Goal: Use online tool/utility: Use online tool/utility

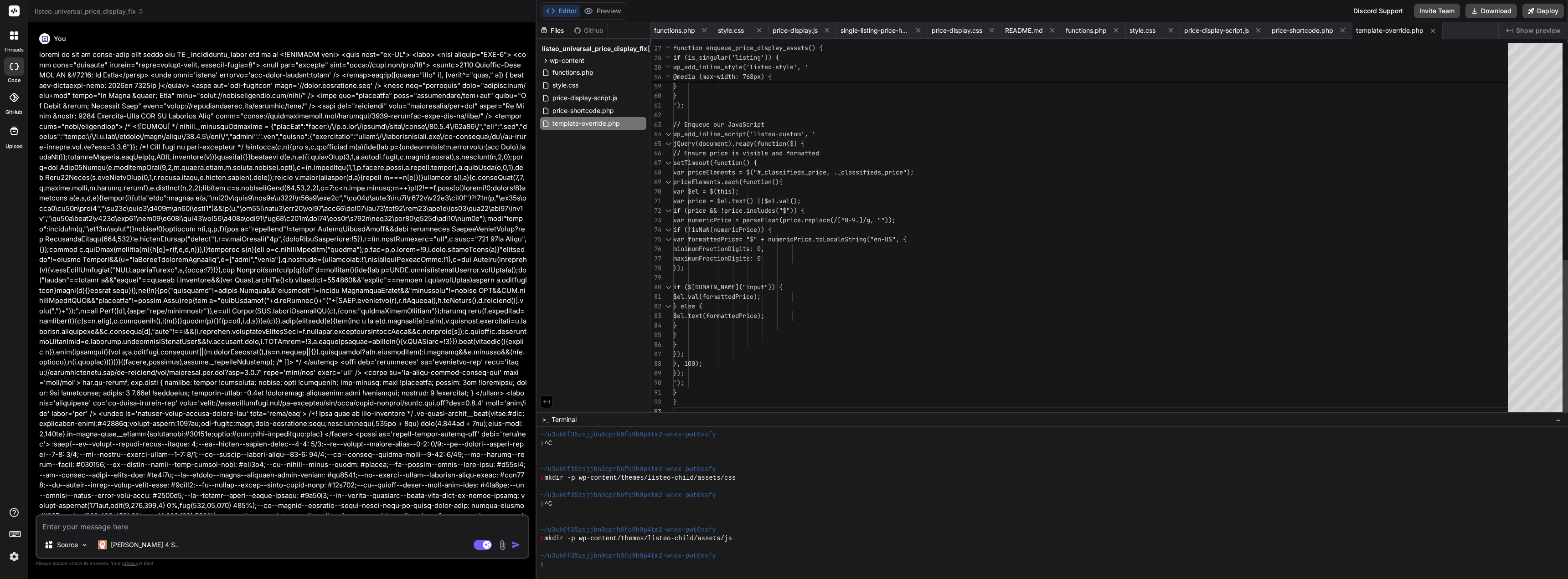
scroll to position [17, 0]
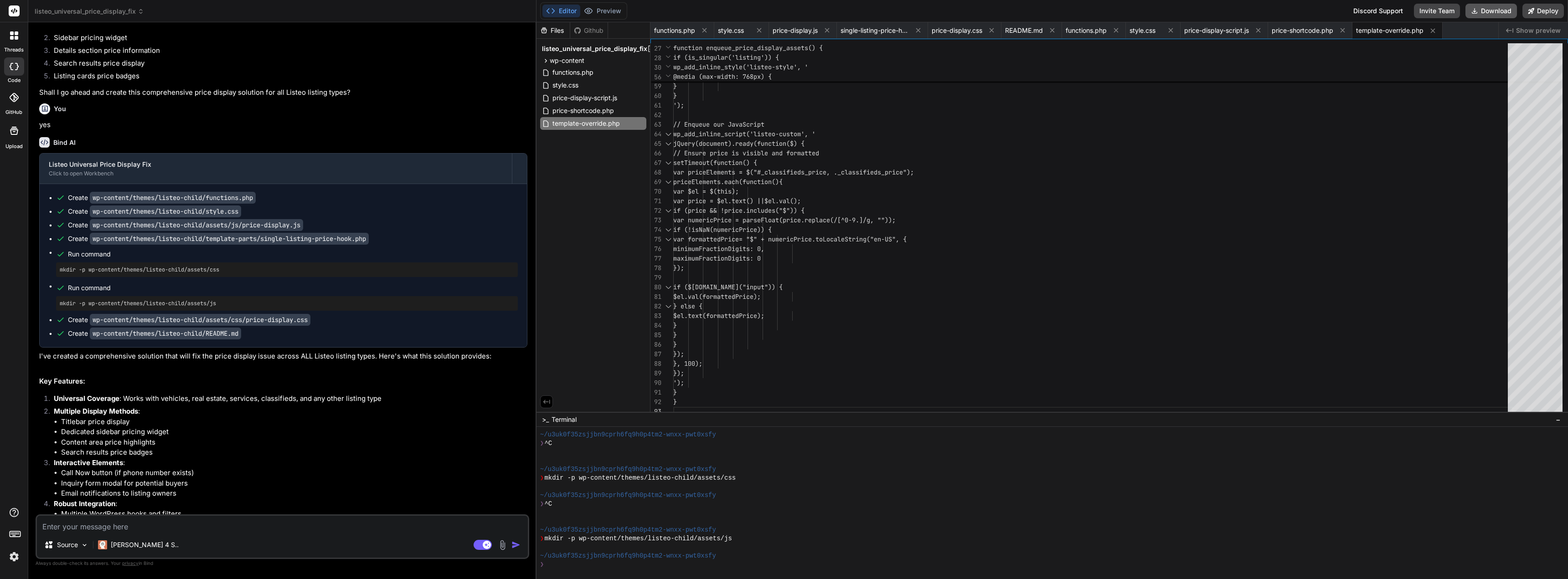
click at [1504, 11] on button "Download" at bounding box center [1491, 11] width 51 height 15
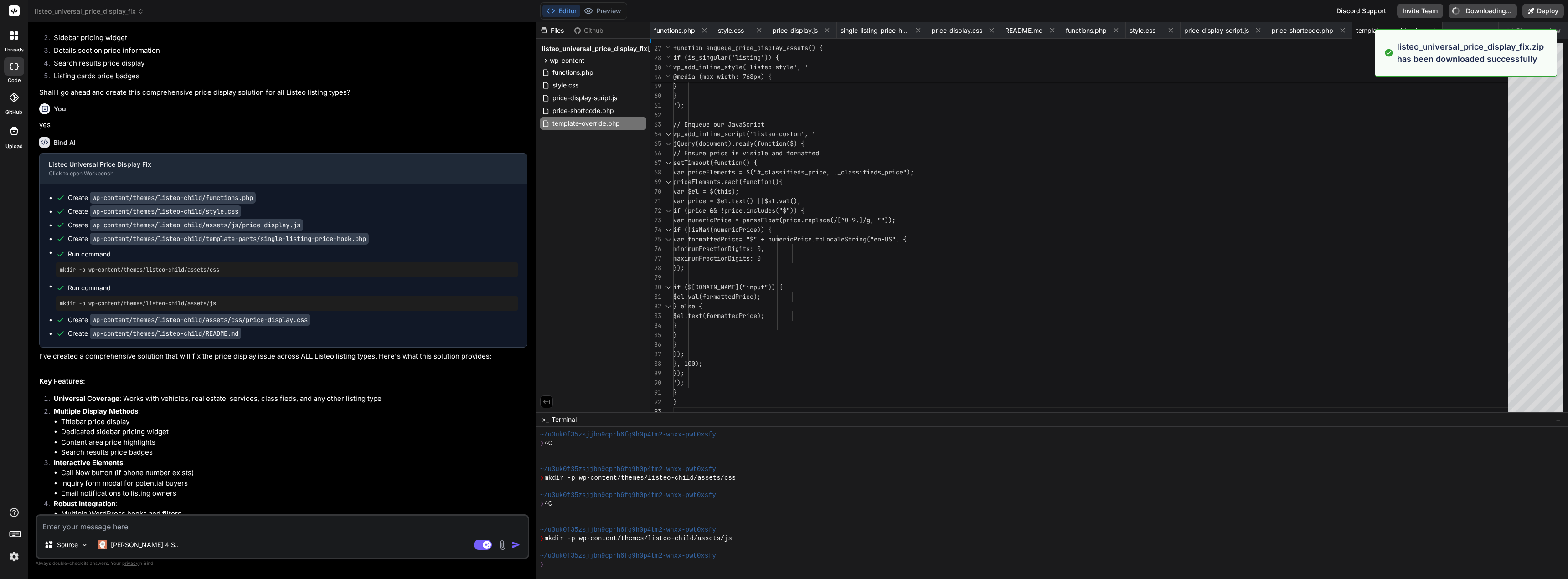
type textarea "x"
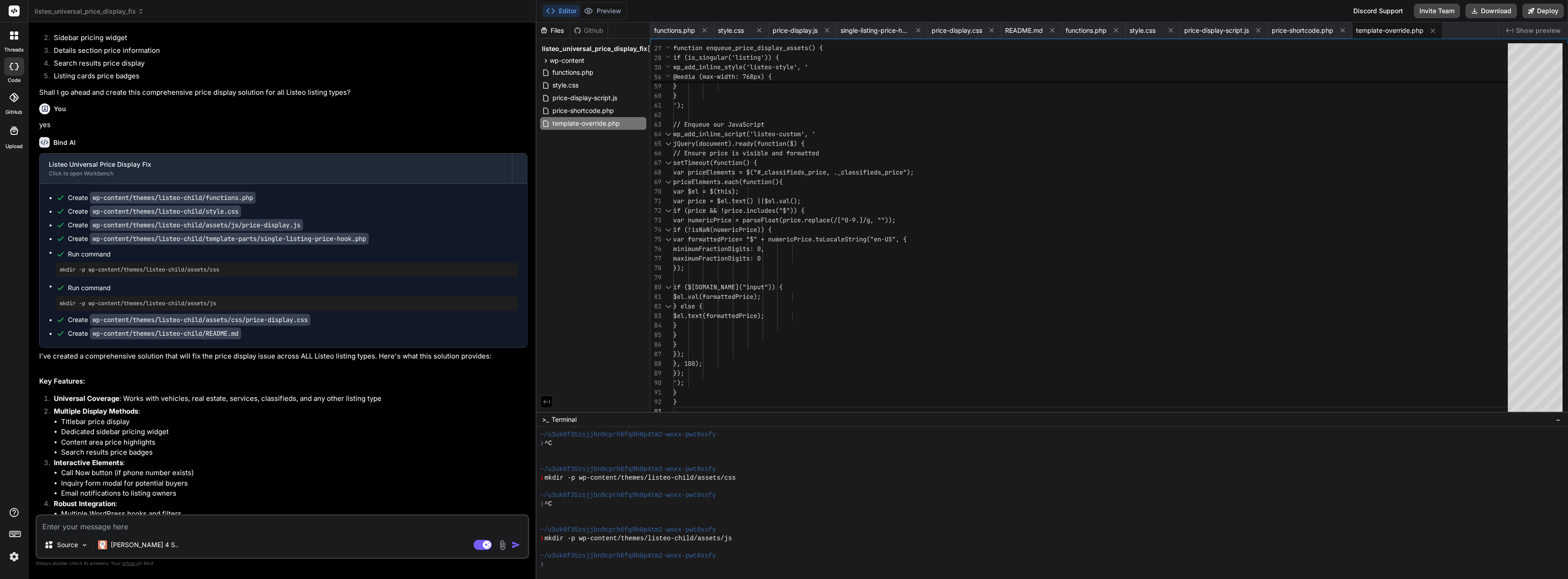
type textarea "}); }, 100); }); '); } }"
type textarea "x"
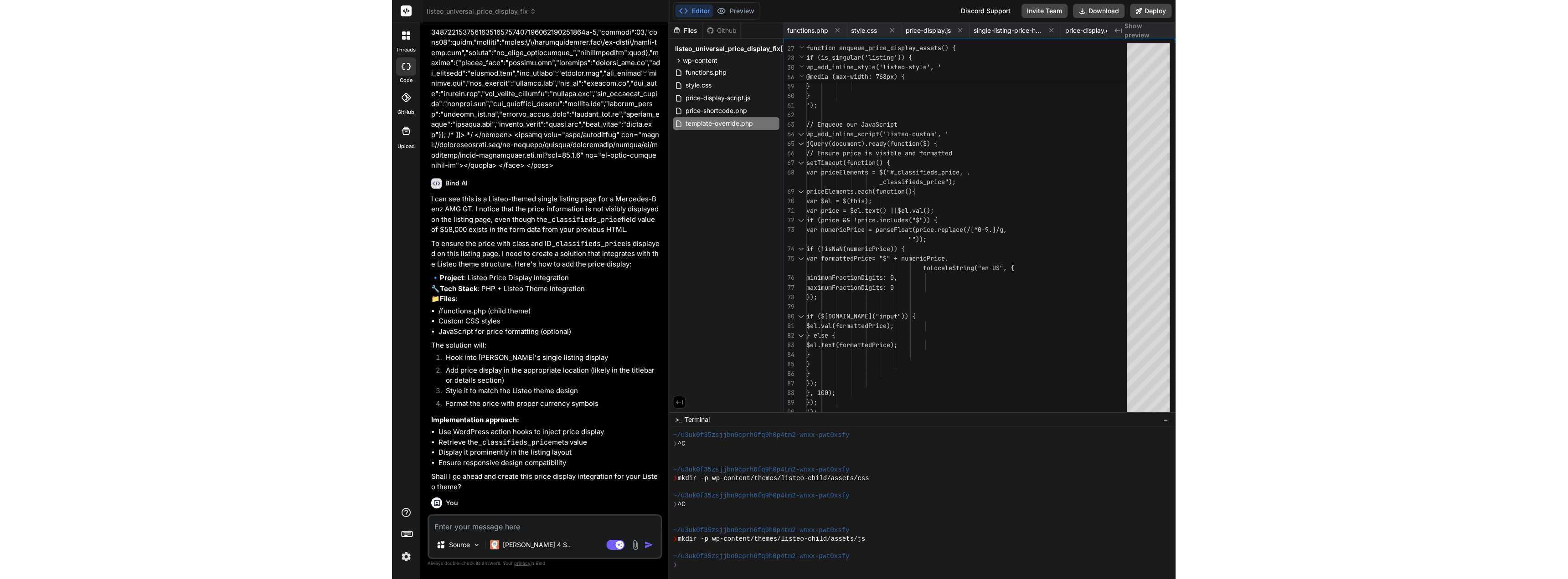
scroll to position [86325, 0]
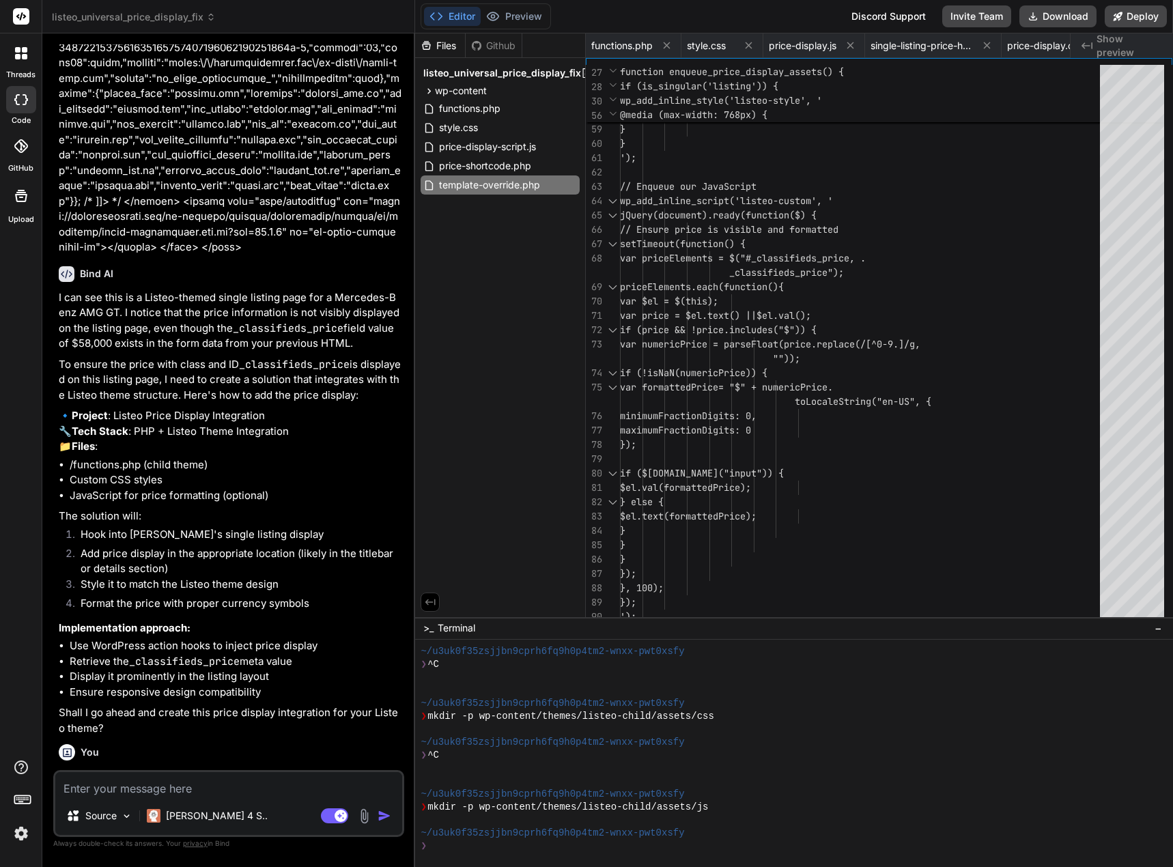
type textarea "} }"
type textarea "x"
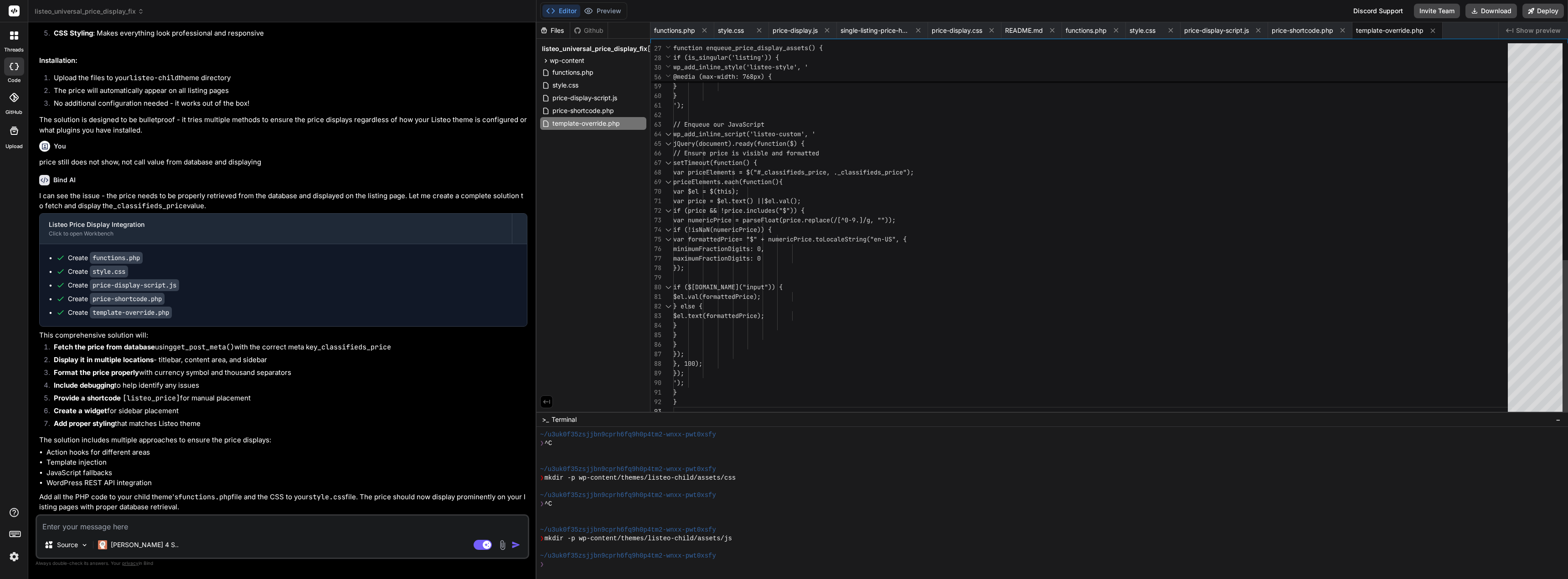
scroll to position [41338, 0]
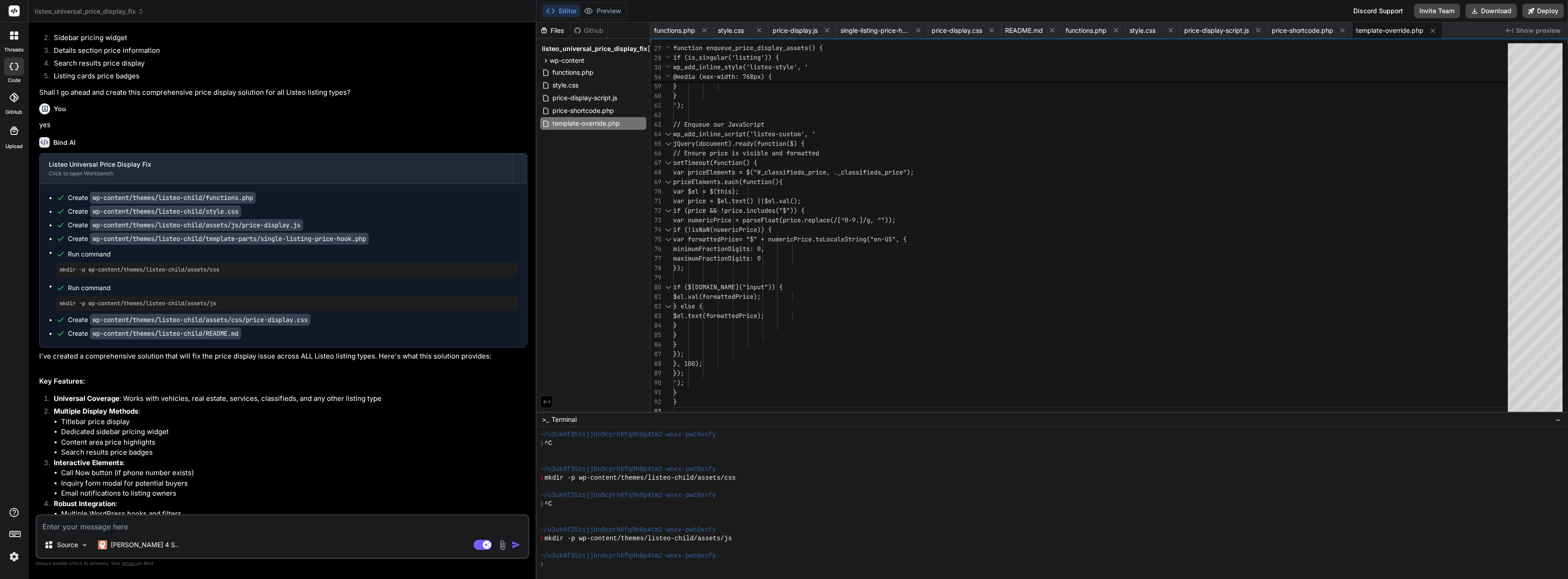
click at [181, 526] on textarea at bounding box center [282, 524] width 491 height 17
type textarea "a"
type textarea "x"
type textarea "al"
type textarea "x"
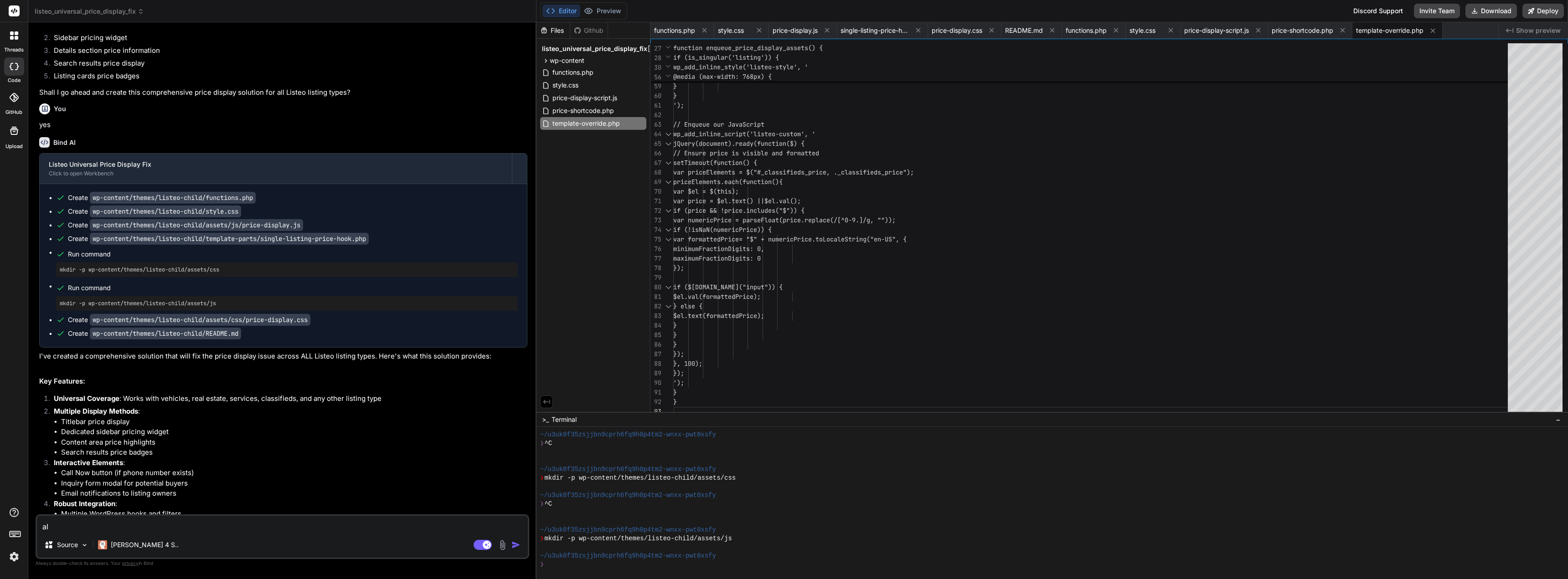
type textarea "als"
type textarea "x"
type textarea "also"
type textarea "x"
type textarea "also"
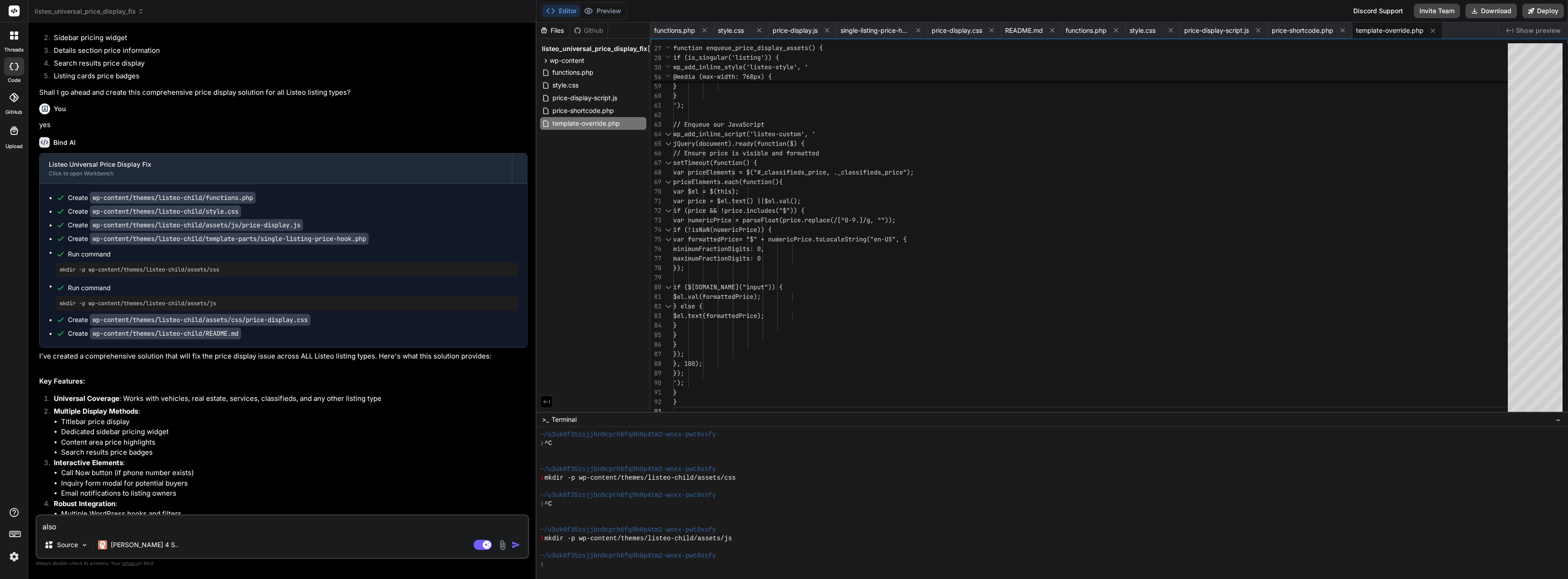
type textarea "x"
type textarea "also s"
type textarea "x"
type textarea "also sh"
type textarea "x"
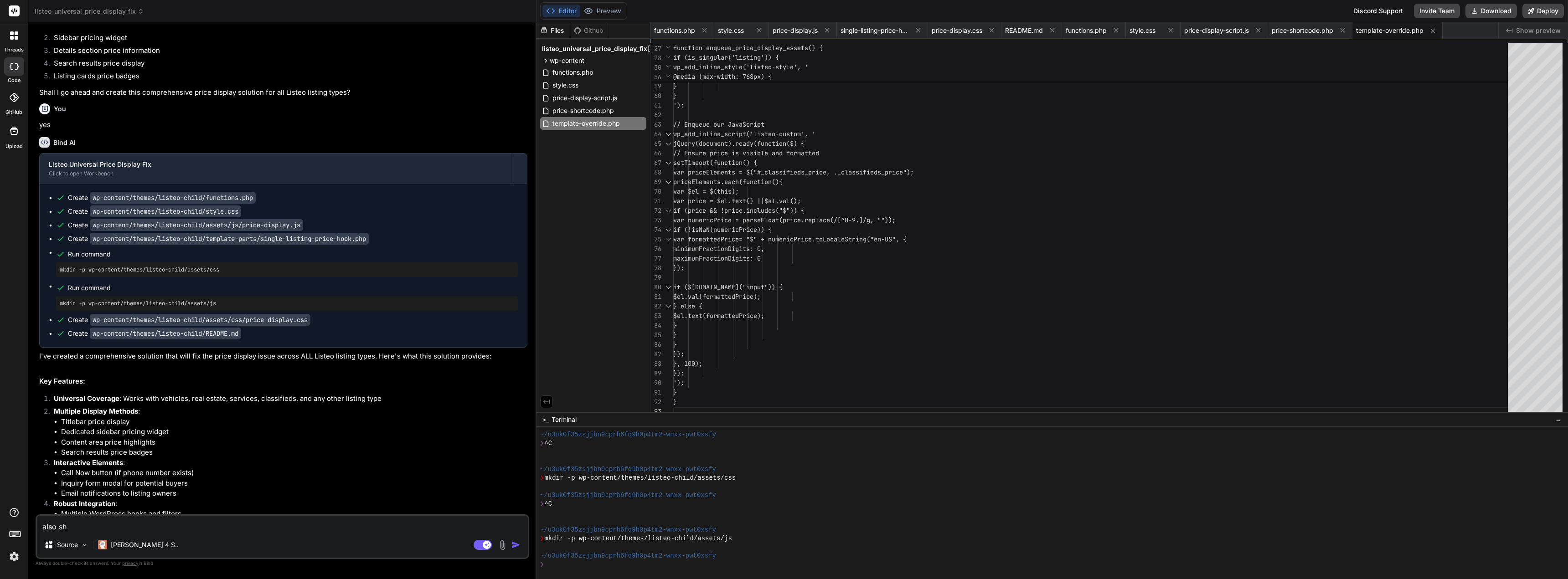
type textarea "also sho"
type textarea "x"
type textarea "also show"
type textarea "x"
type textarea "also show"
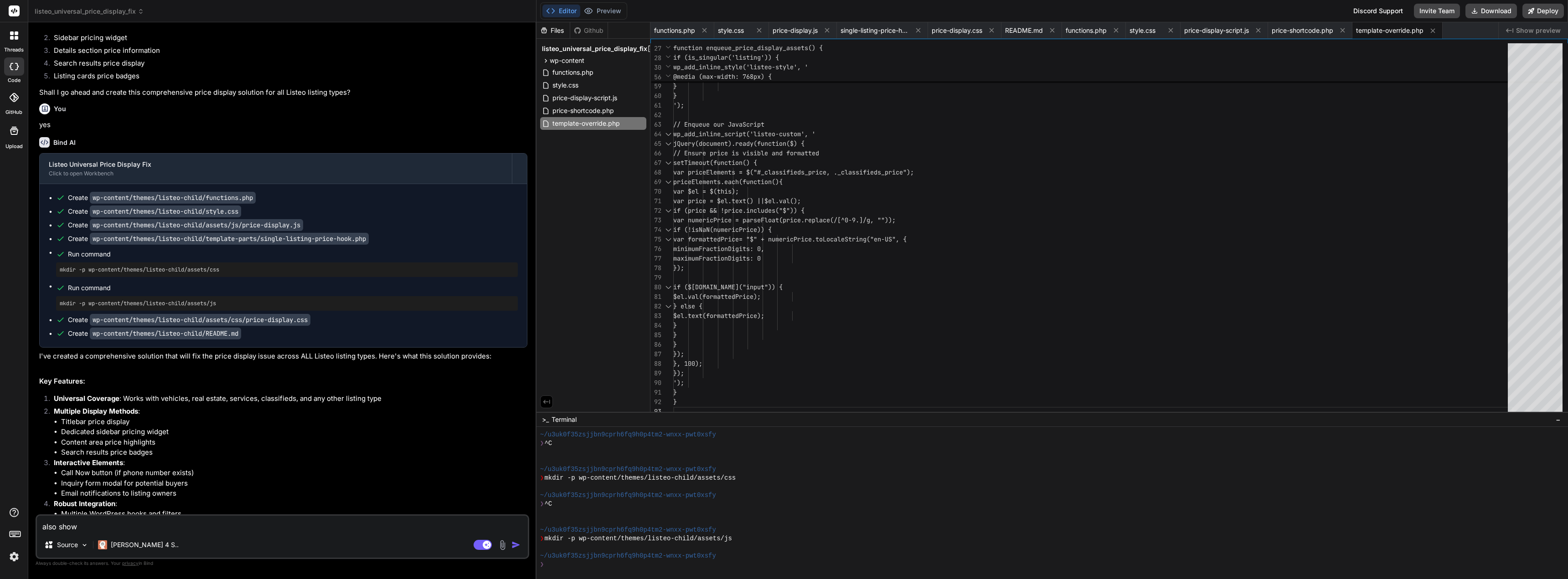
type textarea "x"
type textarea "also show p"
type textarea "x"
type textarea "also show po"
type textarea "x"
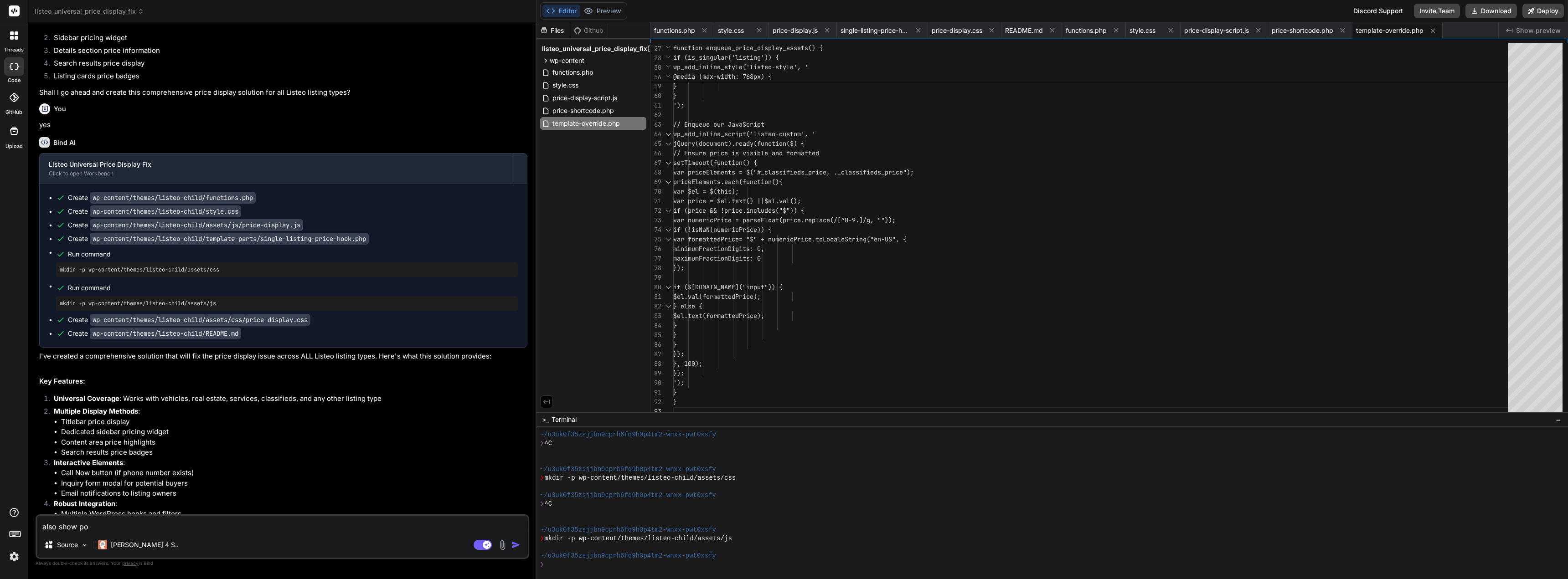
type textarea "also show p"
type textarea "x"
type textarea "also show pr"
type textarea "x"
type textarea "also show pri"
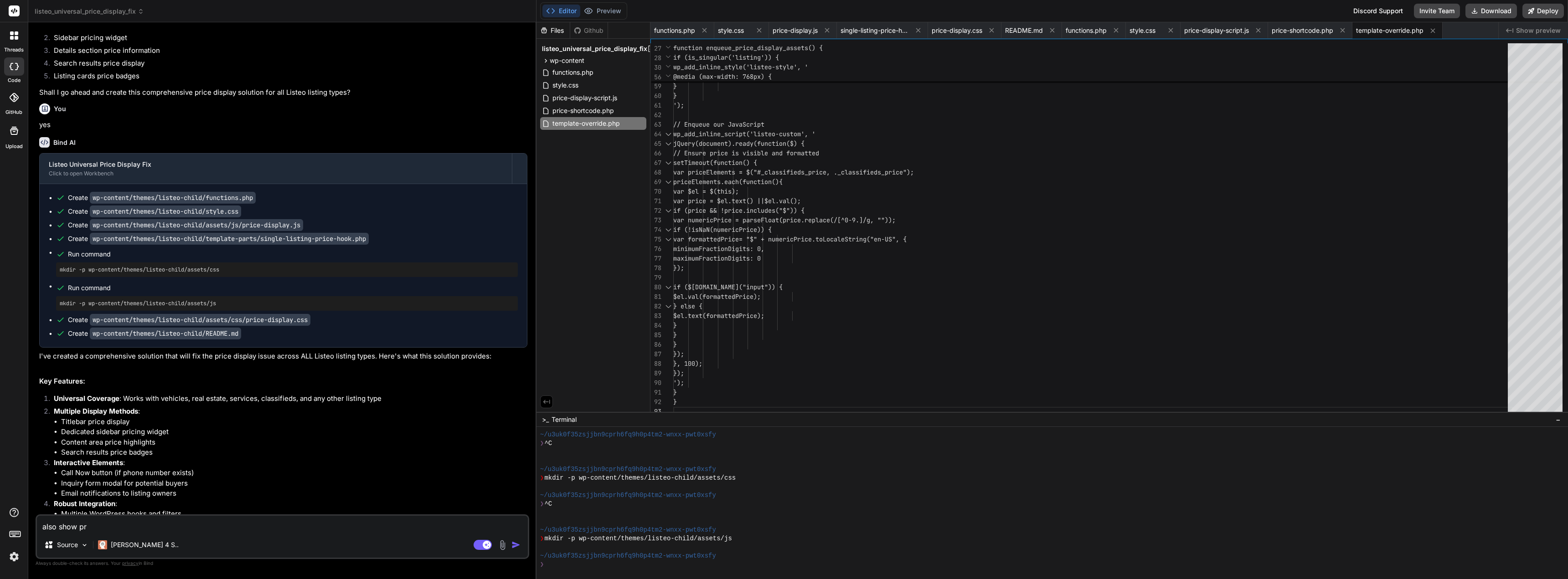
type textarea "x"
type textarea "also show pric"
type textarea "x"
type textarea "also show price"
type textarea "x"
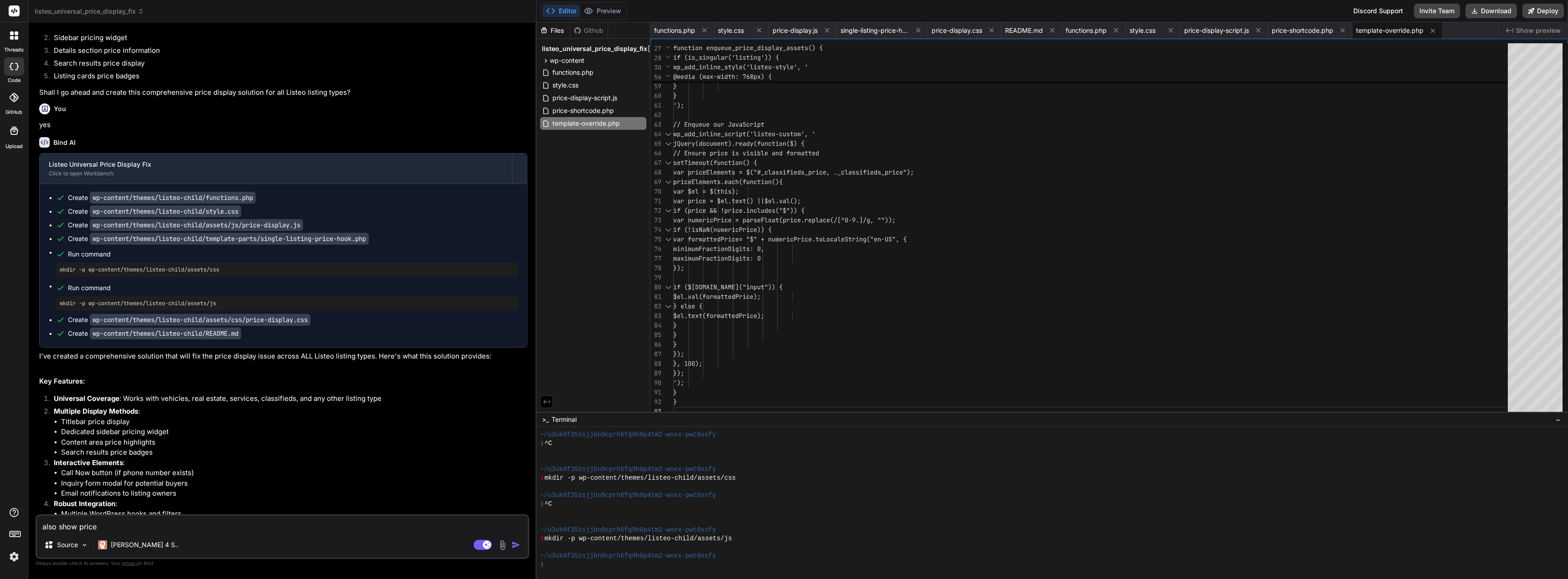
type textarea "also show price"
type textarea "x"
type textarea "also show price o"
type textarea "x"
type textarea "also show price on"
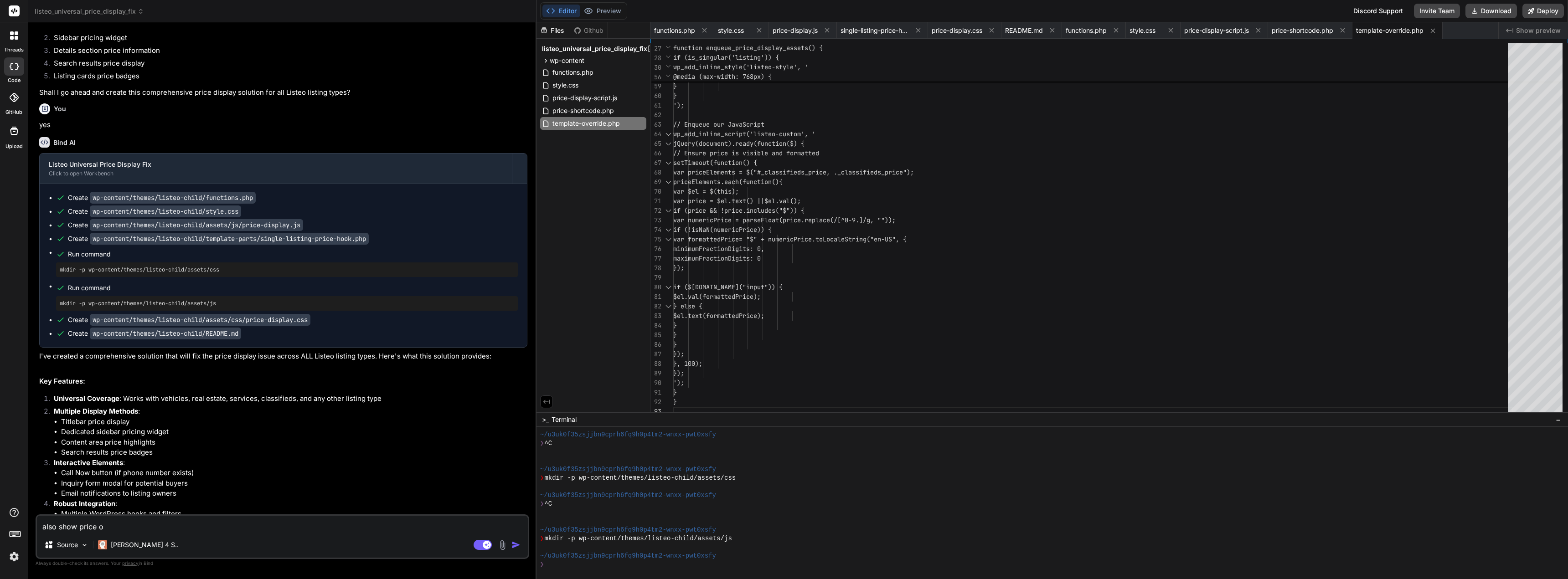
type textarea "x"
type textarea "also show price on"
type textarea "x"
type textarea "also show price on l"
type textarea "x"
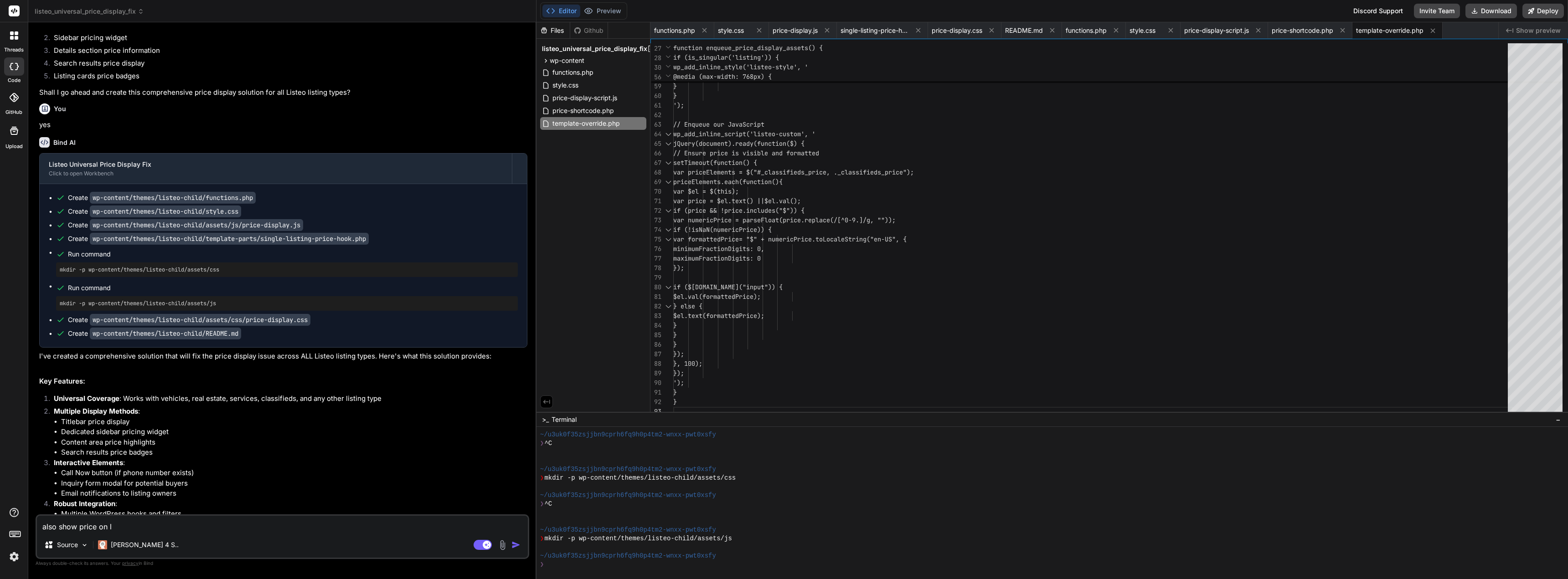
type textarea "also show price on li"
type textarea "x"
type textarea "also show price on lis"
type textarea "x"
type textarea "also show price on list"
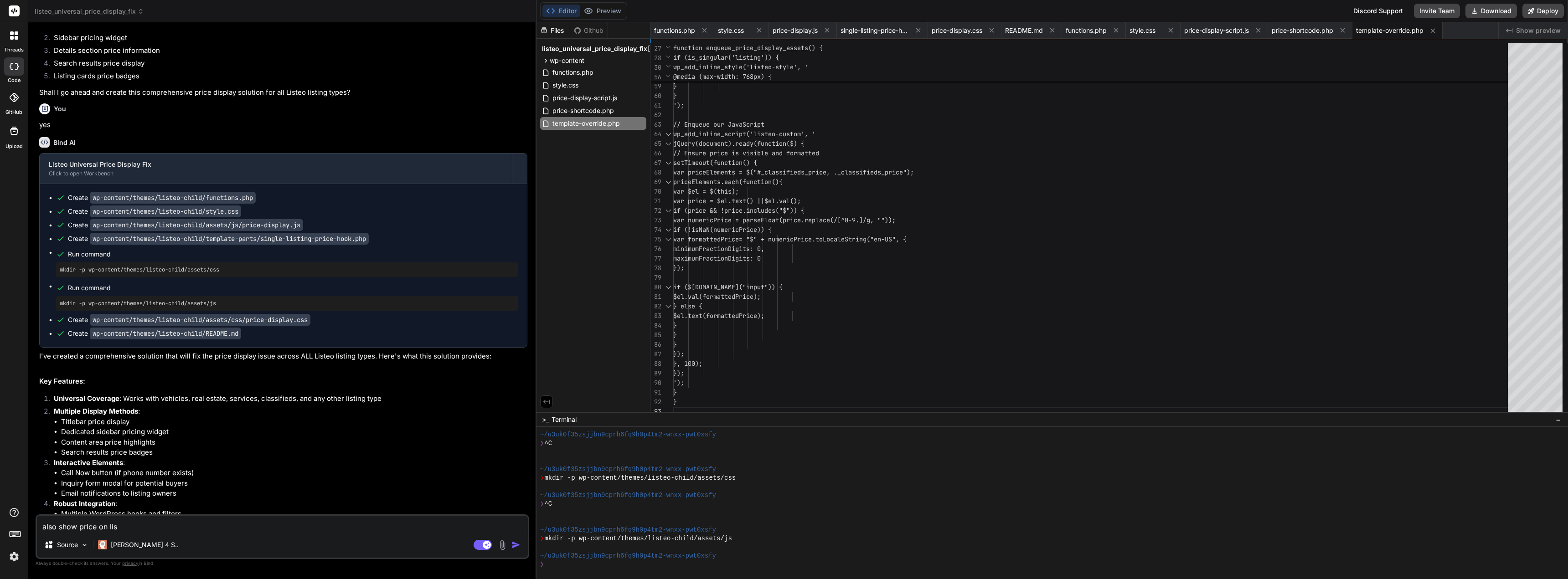
type textarea "x"
type textarea "also show price on listi"
type textarea "x"
type textarea "also show price on listin"
type textarea "x"
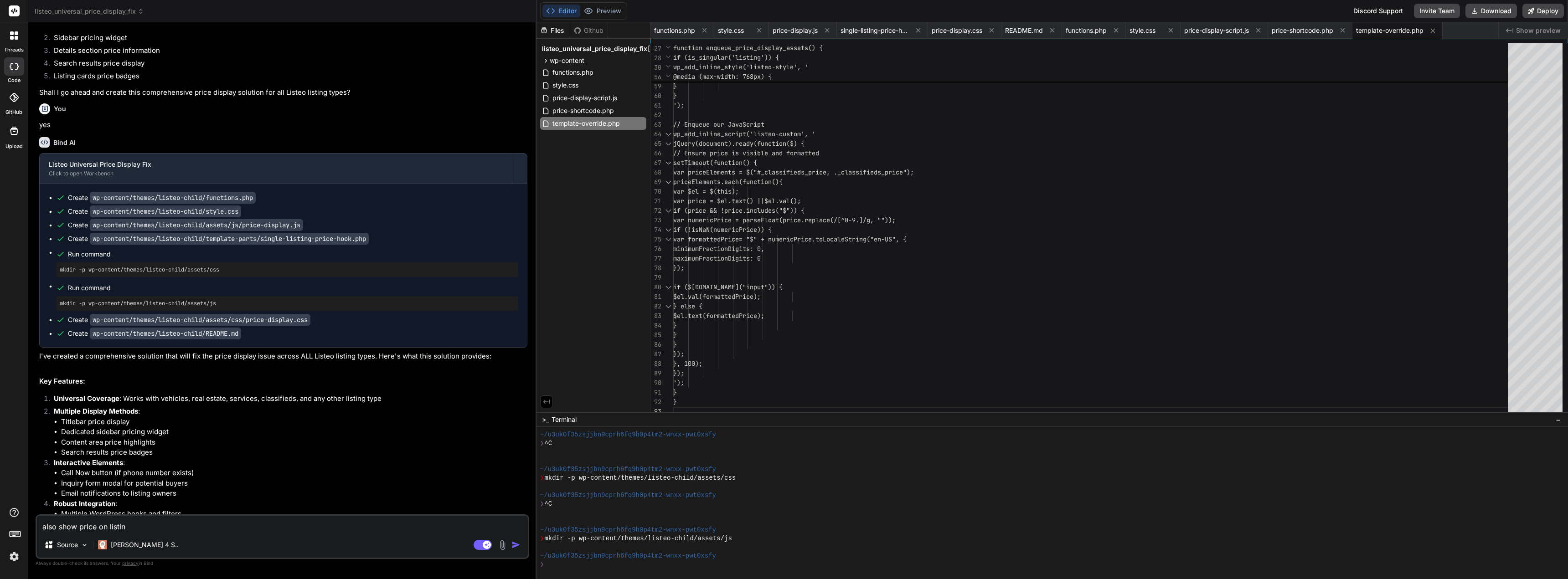
type textarea "also show price on listing"
type textarea "x"
type textarea "also show price on listing"
type textarea "x"
type textarea "also show price on listing c"
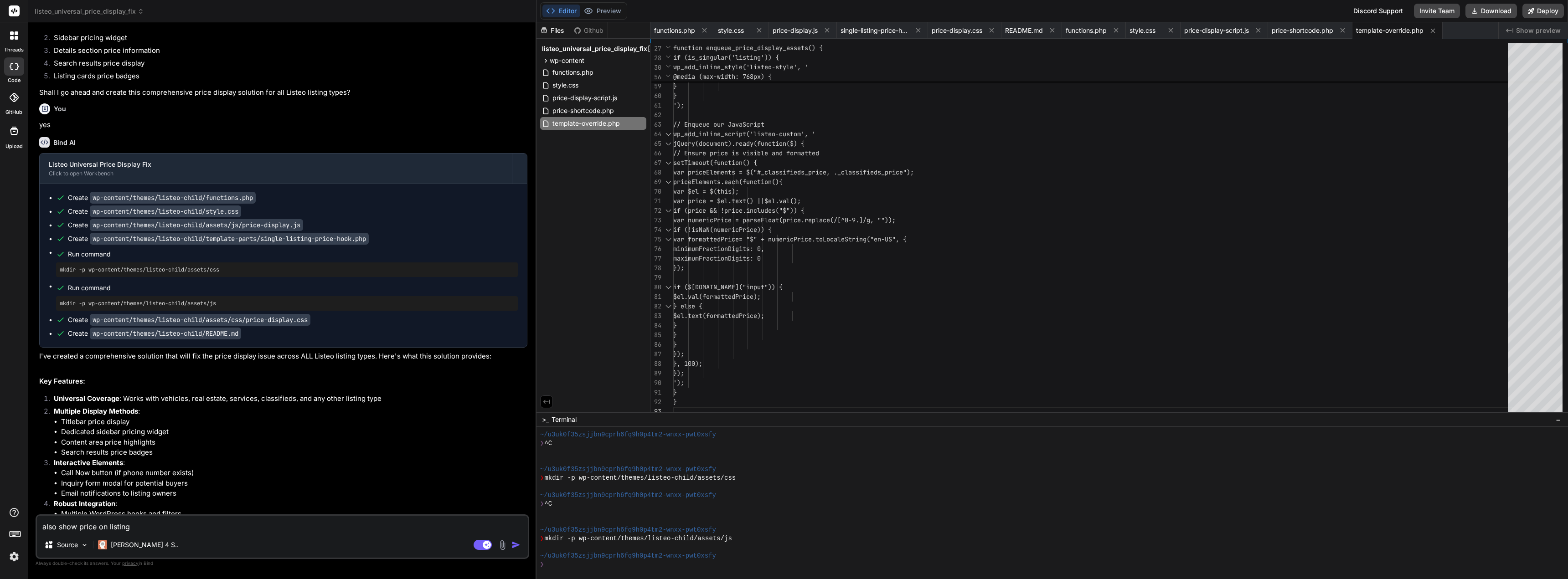
type textarea "x"
type textarea "also show price on listing ca"
type textarea "x"
type textarea "also show price on listing car"
type textarea "x"
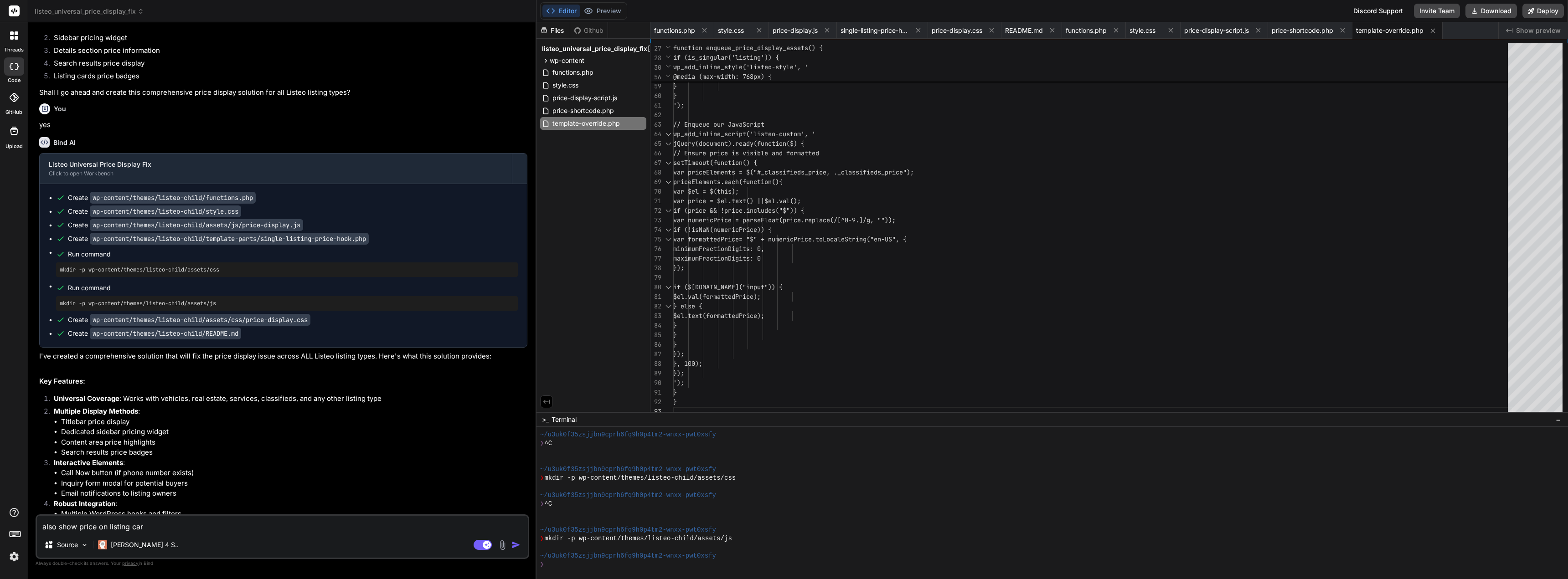
type textarea "also show price on listing card"
type textarea "x"
type textarea "also show price on listing card"
type textarea "x"
type textarea "also show price on listing card b"
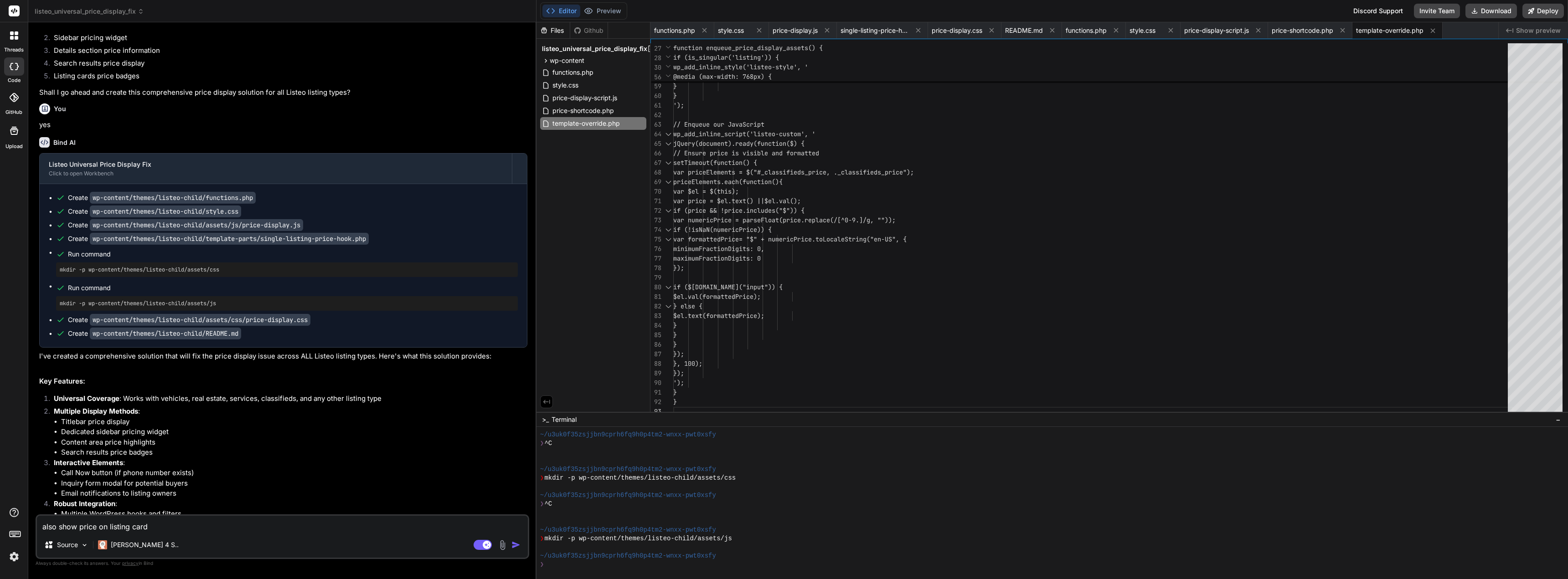
type textarea "x"
type textarea "also show price on listing card bo"
type textarea "x"
type textarea "also show price on listing card bot"
type textarea "x"
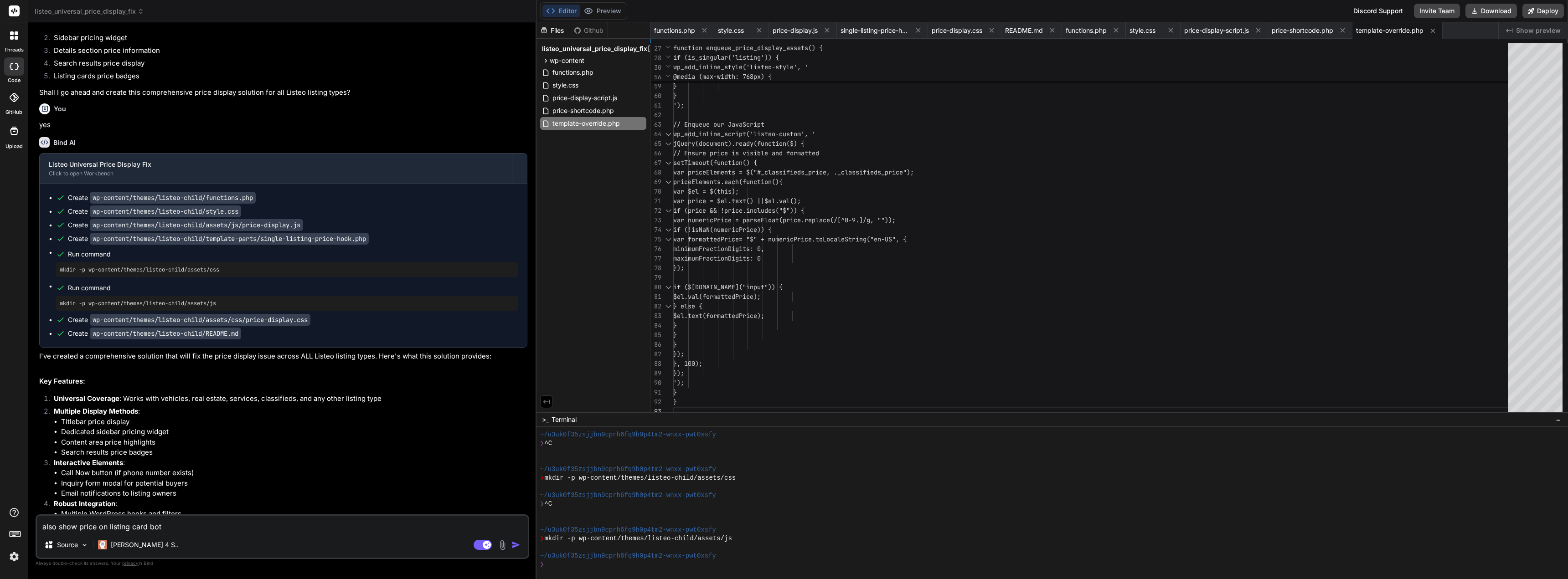
type textarea "also show price on listing card both"
type textarea "x"
type textarea "also show price on listing card both"
type textarea "x"
type textarea "also show price on listing card both g"
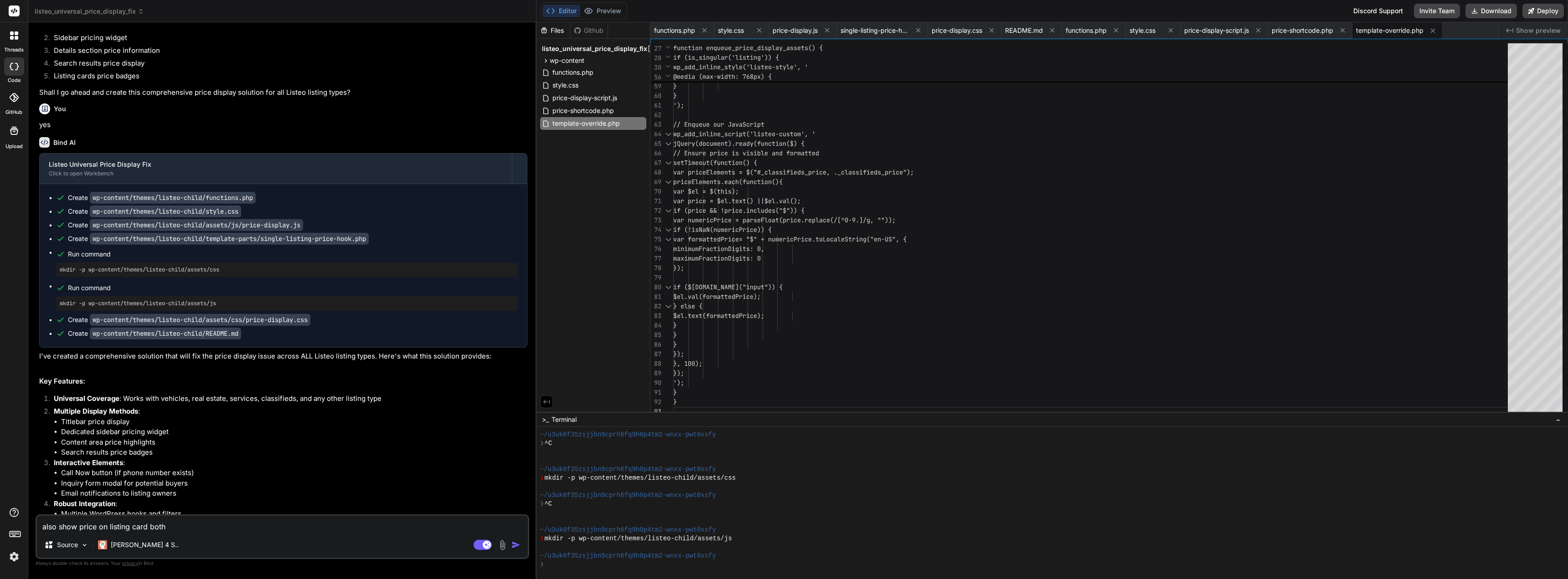
type textarea "x"
type textarea "also show price on listing card both gr"
type textarea "x"
type textarea "also show price on listing card both gri"
type textarea "x"
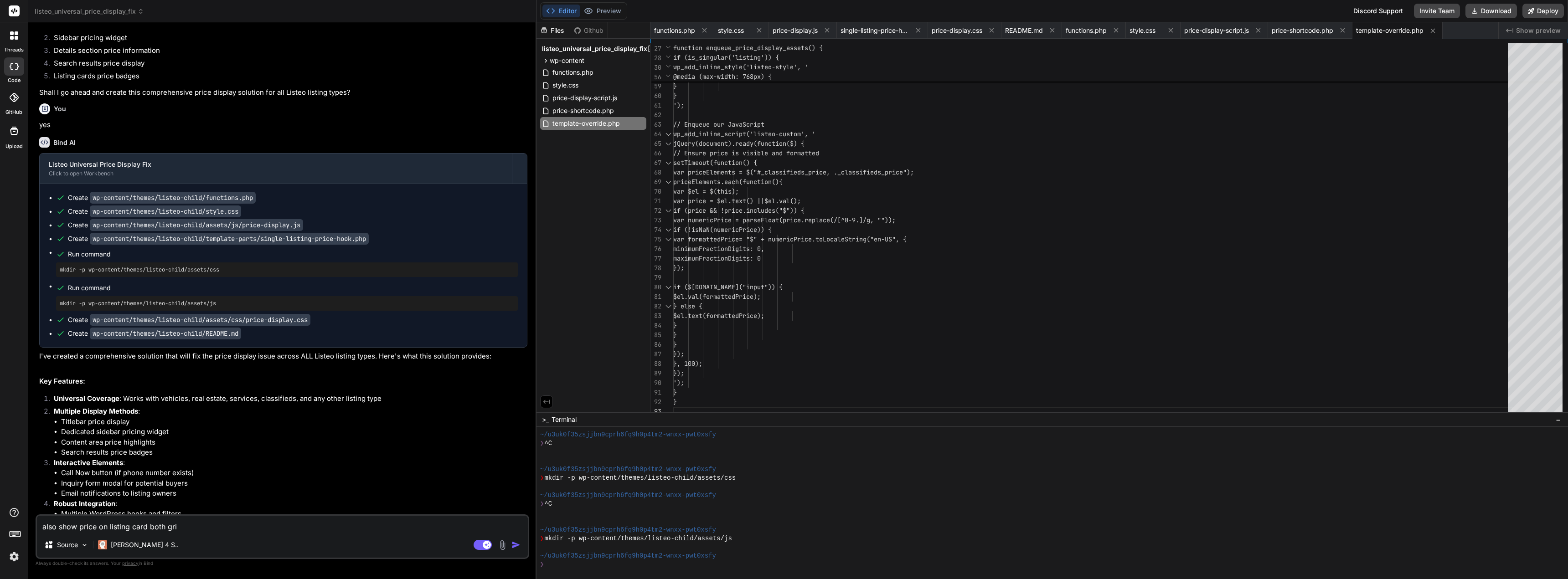
type textarea "also show price on listing card both grid"
type textarea "x"
type textarea "also show price on listing card both grid"
type textarea "x"
type textarea "also show price on listing card both grid a"
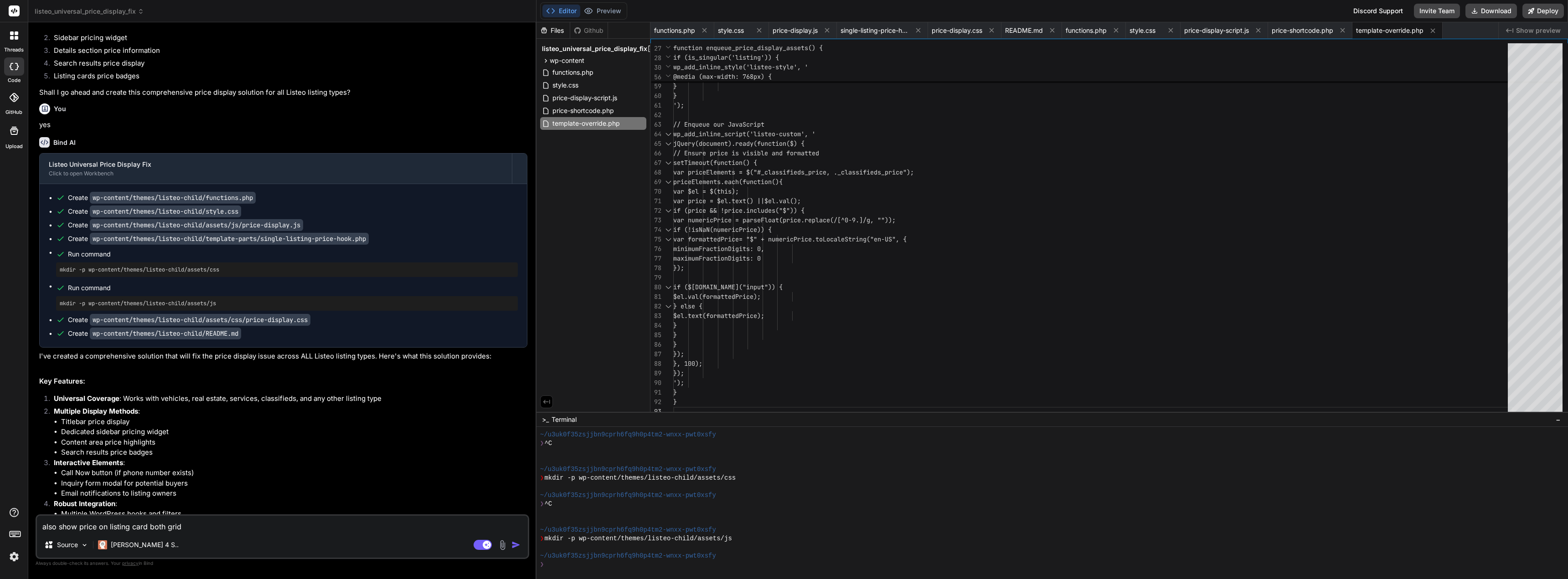
type textarea "x"
type textarea "also show price on listing card both grid an"
type textarea "x"
type textarea "also show price on listing card both grid and"
type textarea "x"
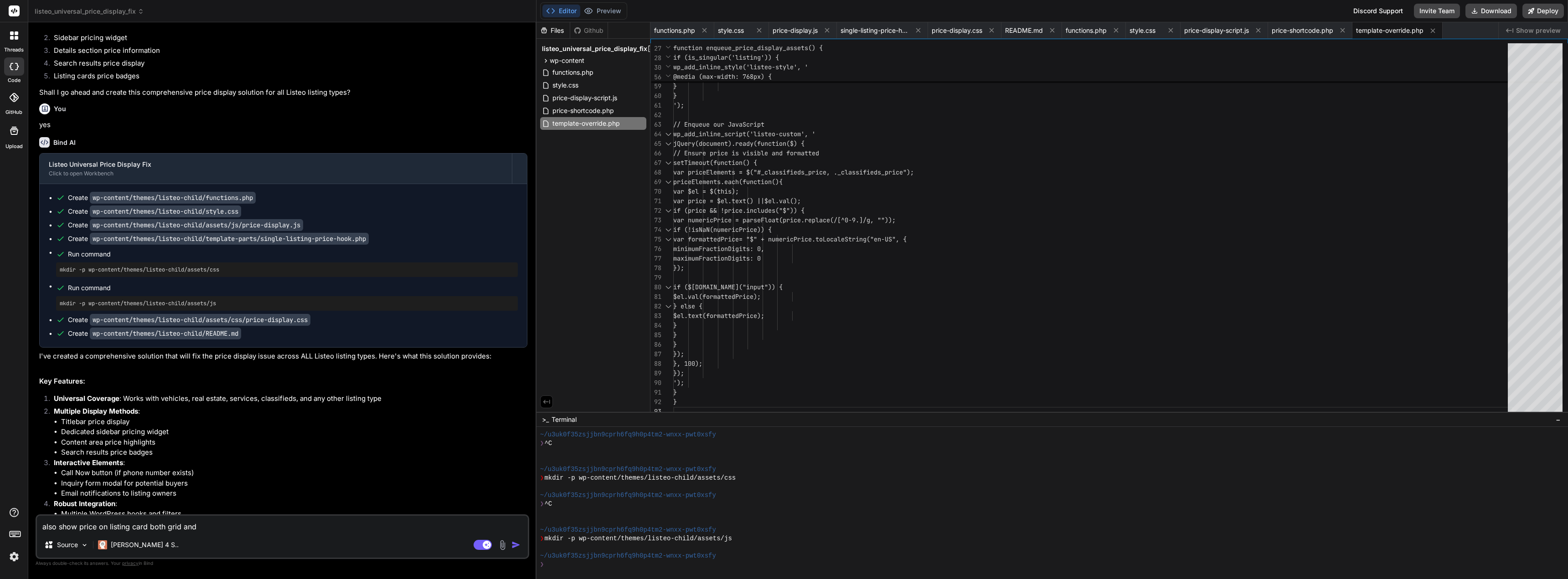
type textarea "also show price on listing card both grid and"
type textarea "x"
type textarea "also show price on listing card both grid and l"
type textarea "x"
type textarea "also show price on listing card both grid and li"
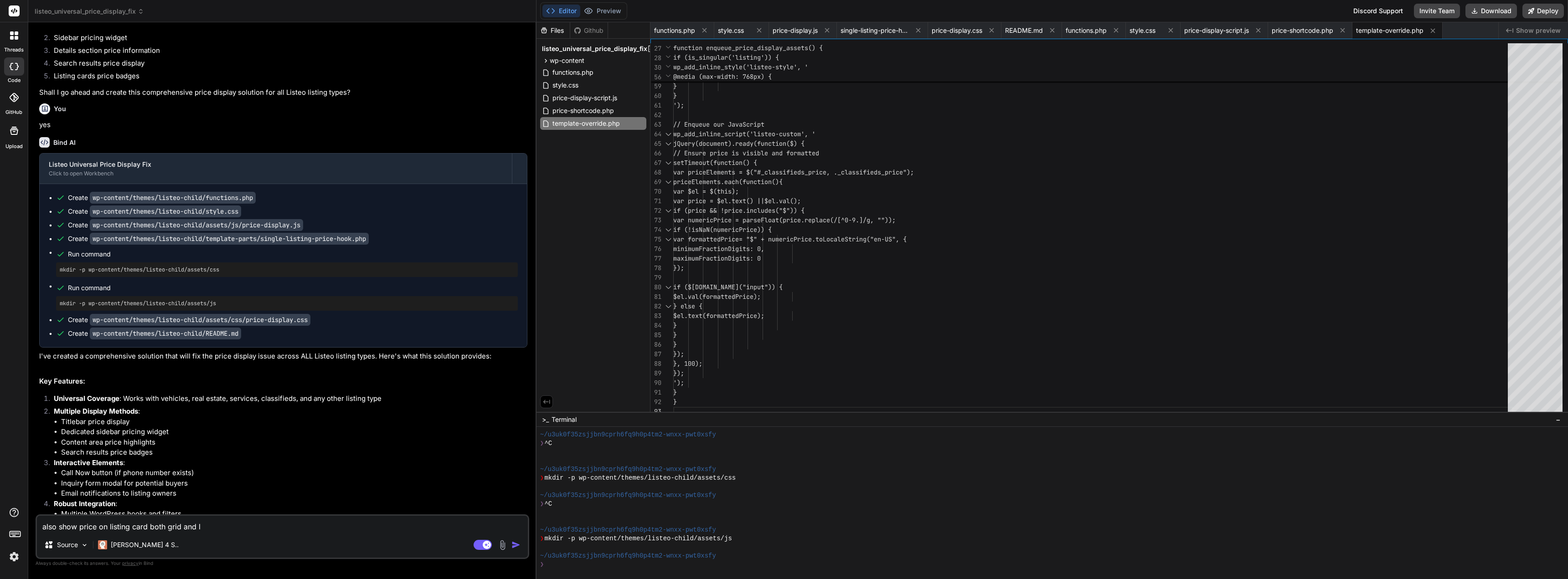
type textarea "x"
type textarea "also show price on listing card both grid and lis"
type textarea "x"
type textarea "also show price on listing card both grid and list"
type textarea "x"
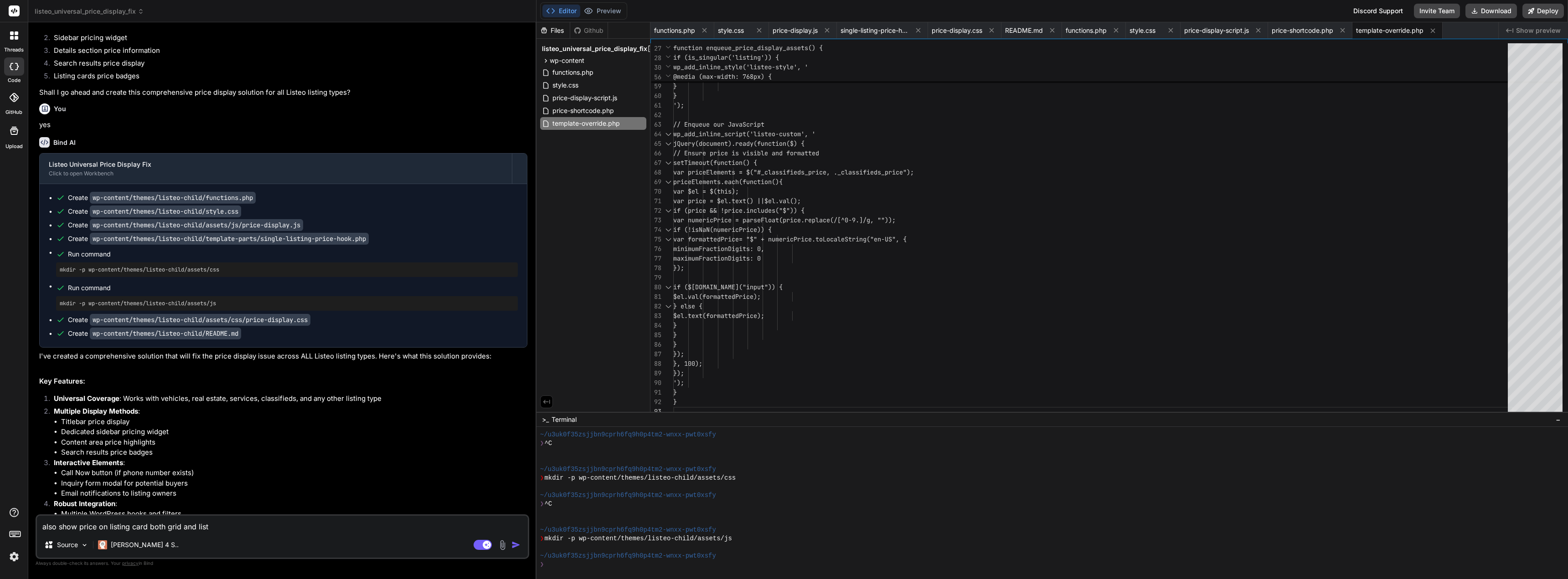
type textarea "also show price on listing card both grid and list"
click at [513, 542] on img "button" at bounding box center [516, 545] width 9 height 9
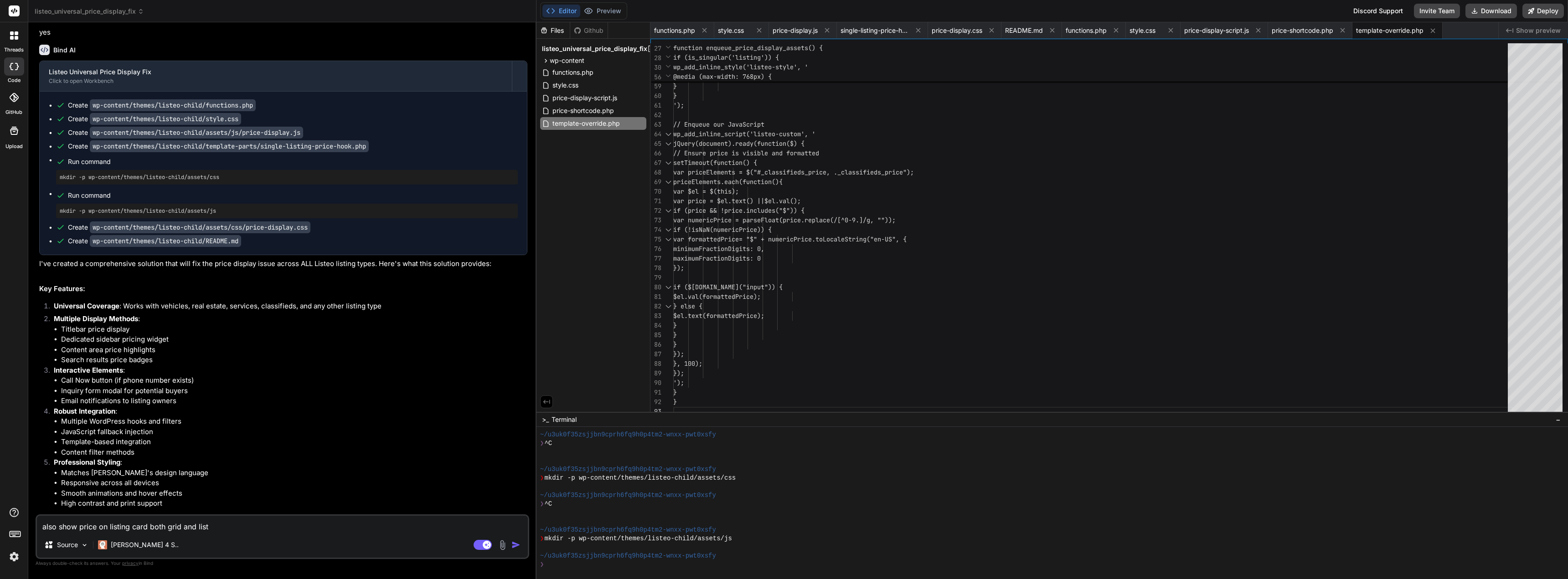
scroll to position [41433, 0]
type textarea "x"
type textarea "$price = get_post_meta($listing_id, '_classifieds_price', true); wp_send_json_s…"
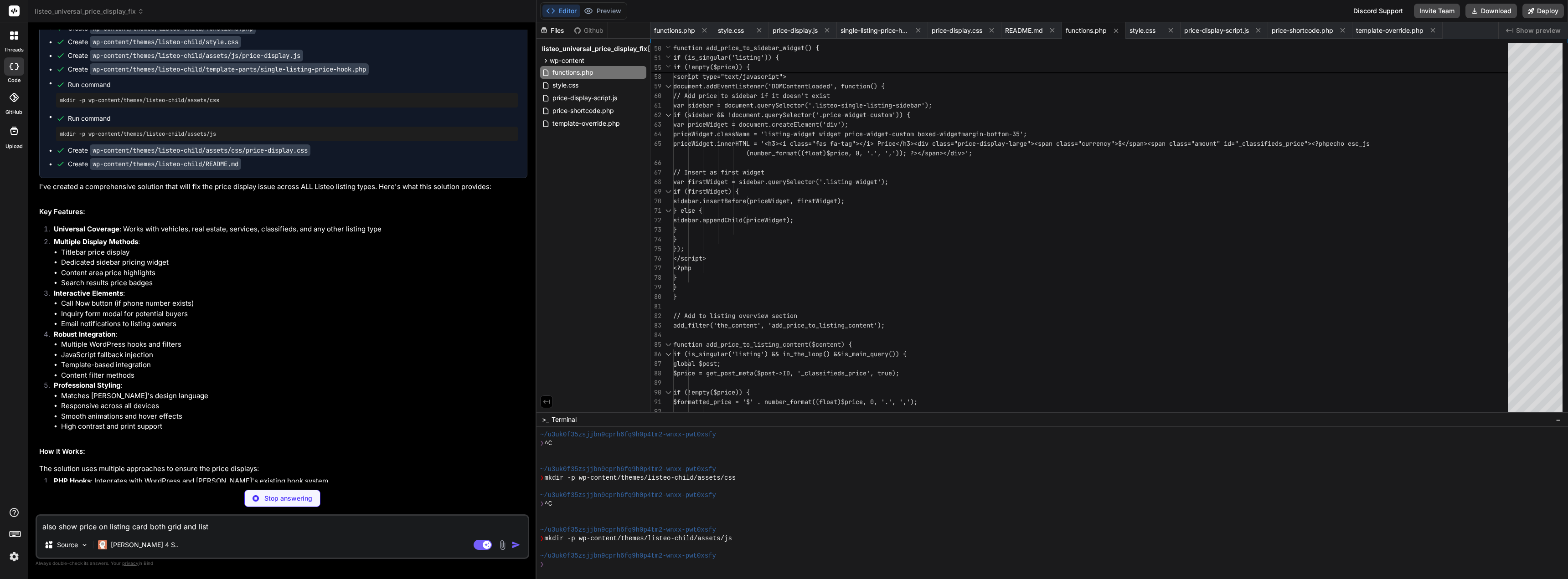
scroll to position [41507, 0]
type textarea "x"
type textarea ".injected-price + .listing-small-badges, .injected-price + .listing-item-detail…"
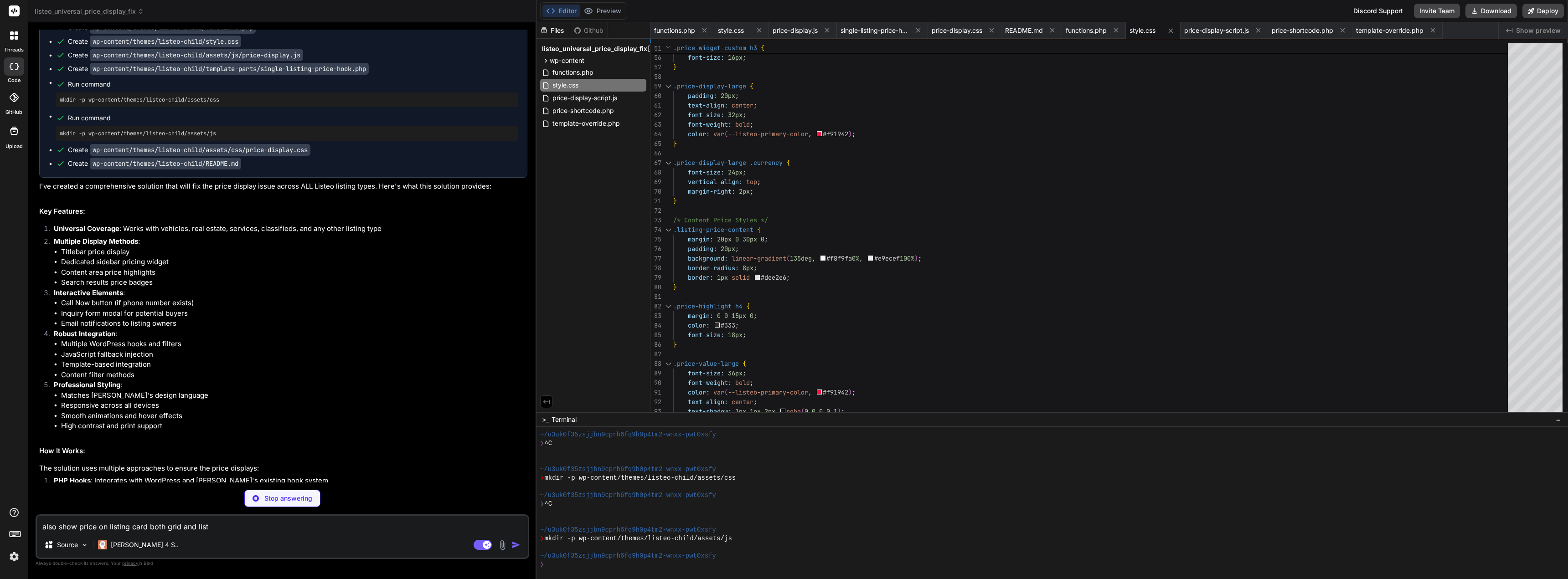
type textarea "x"
type textarea "} } }); }, 500); });"
type textarea "x"
type textarea "} // Register the widget add_action('widgets_init', function() { register_widge…"
type textarea "x"
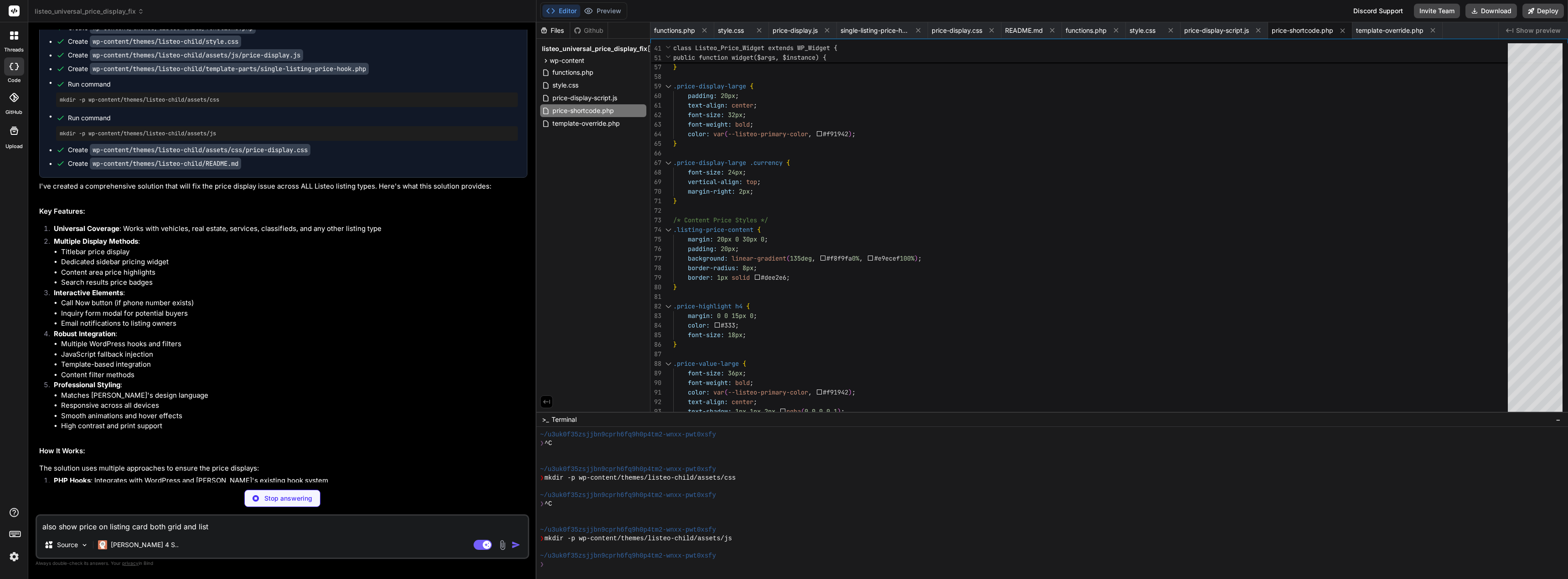
type textarea "}"
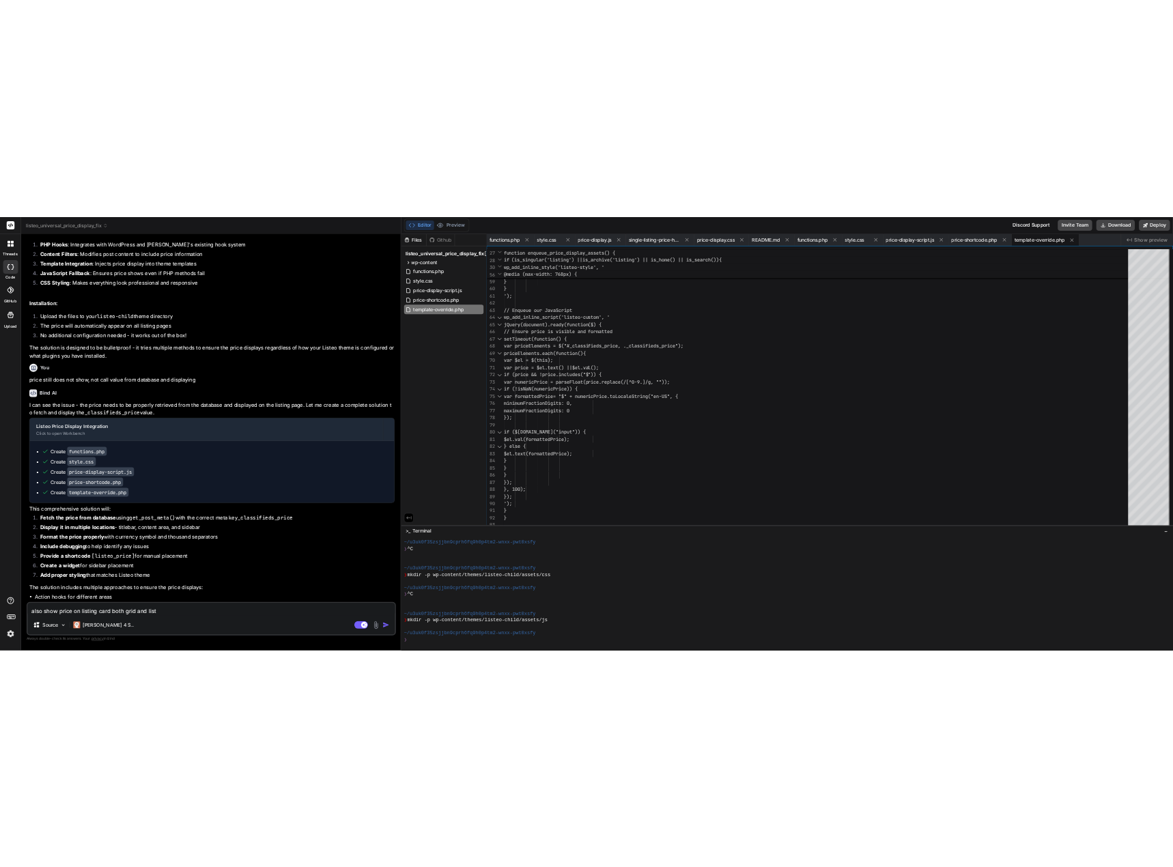
scroll to position [62897, 0]
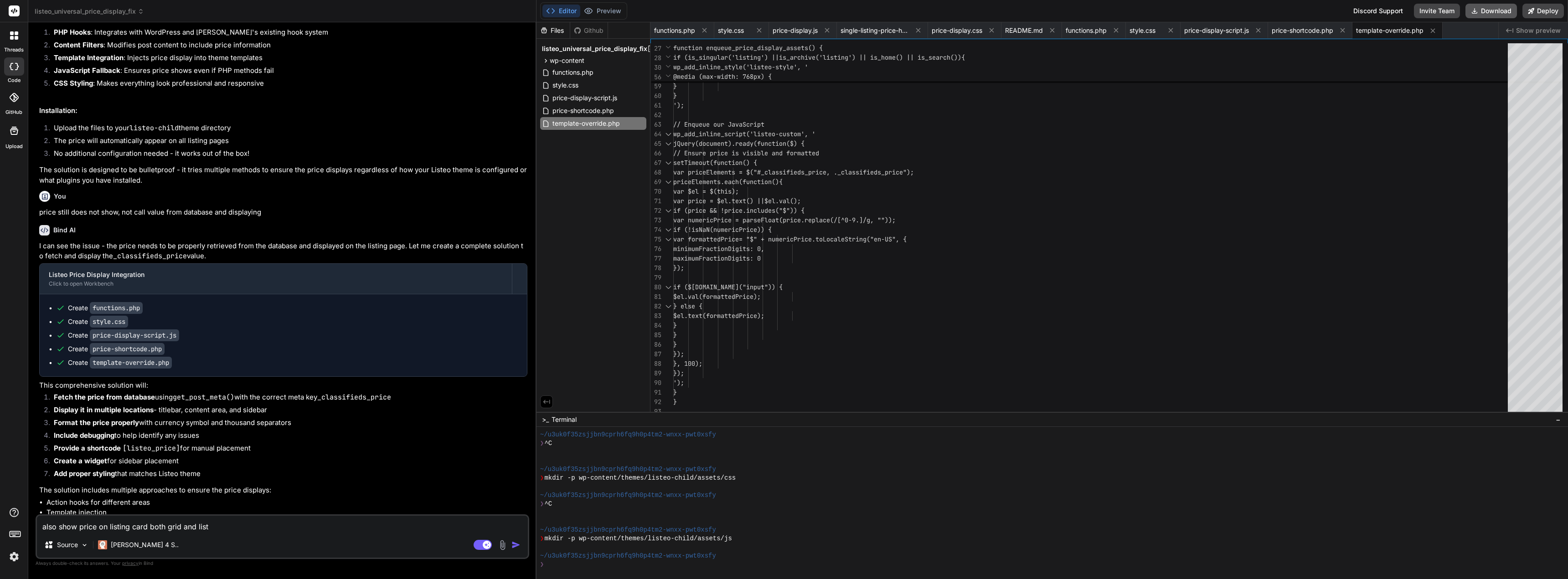
click at [1494, 9] on button "Download" at bounding box center [1491, 11] width 51 height 15
type textarea "x"
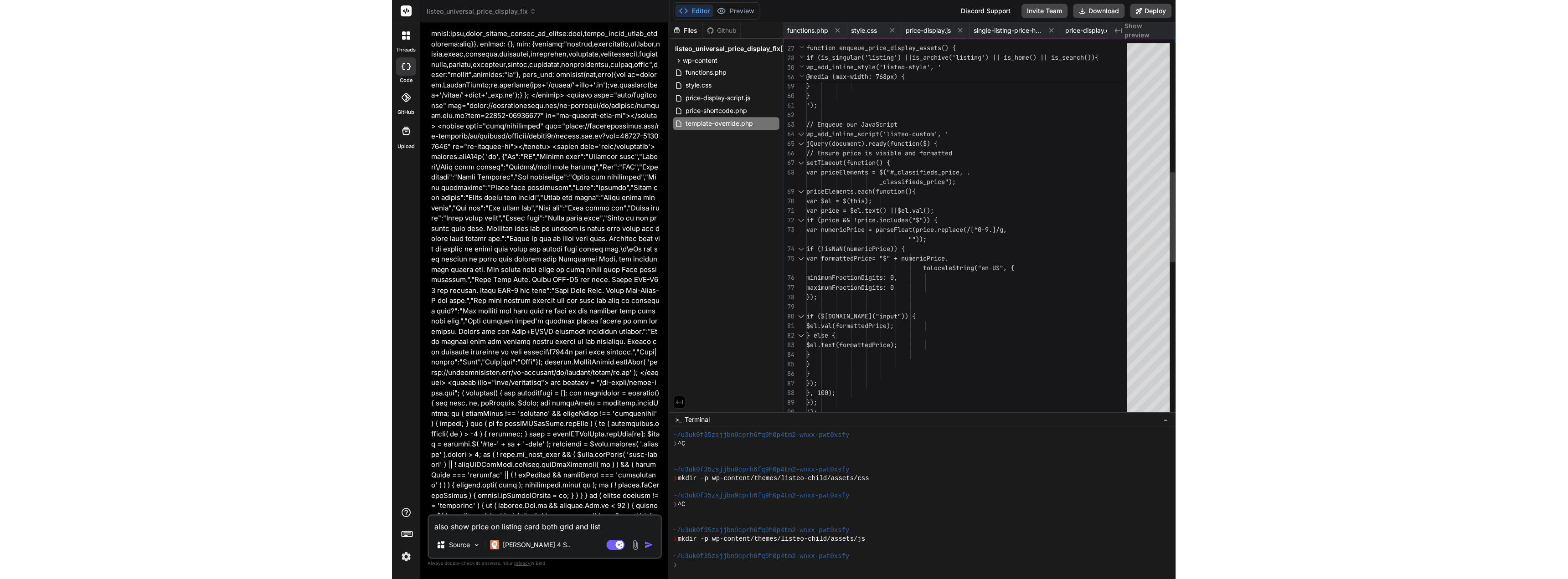
scroll to position [86953, 0]
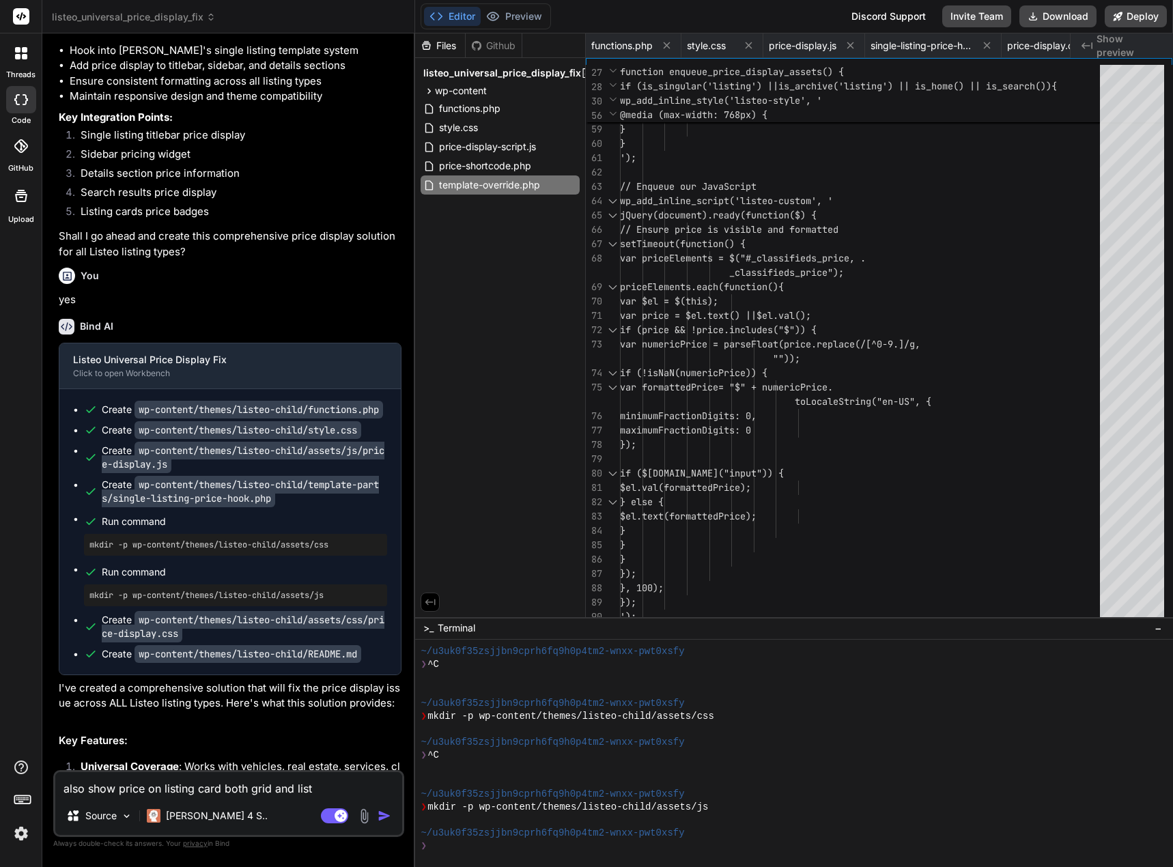
click at [155, 783] on textarea "also show price on listing card both grid and list" at bounding box center [228, 784] width 347 height 25
type textarea "m"
type textarea "x"
type textarea "ma"
type textarea "x"
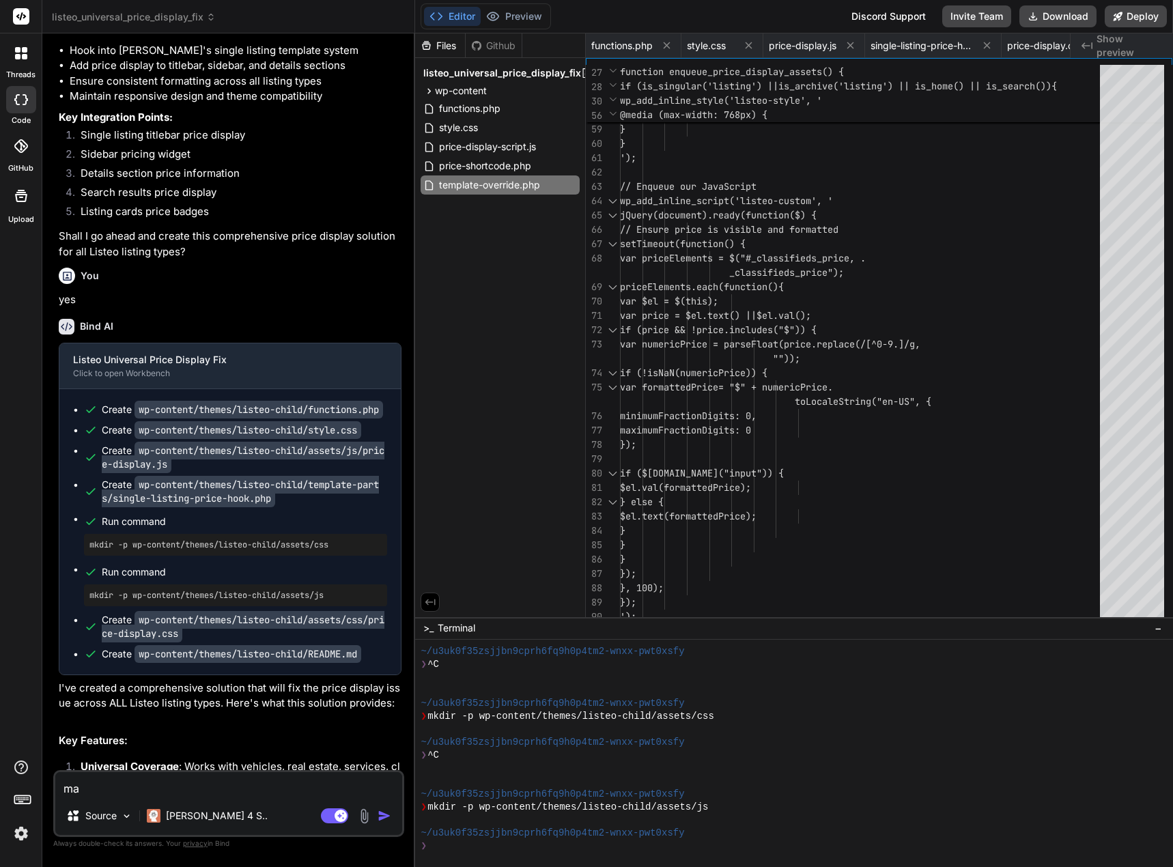
type textarea "mak"
type textarea "x"
type textarea "make"
type textarea "x"
type textarea "make"
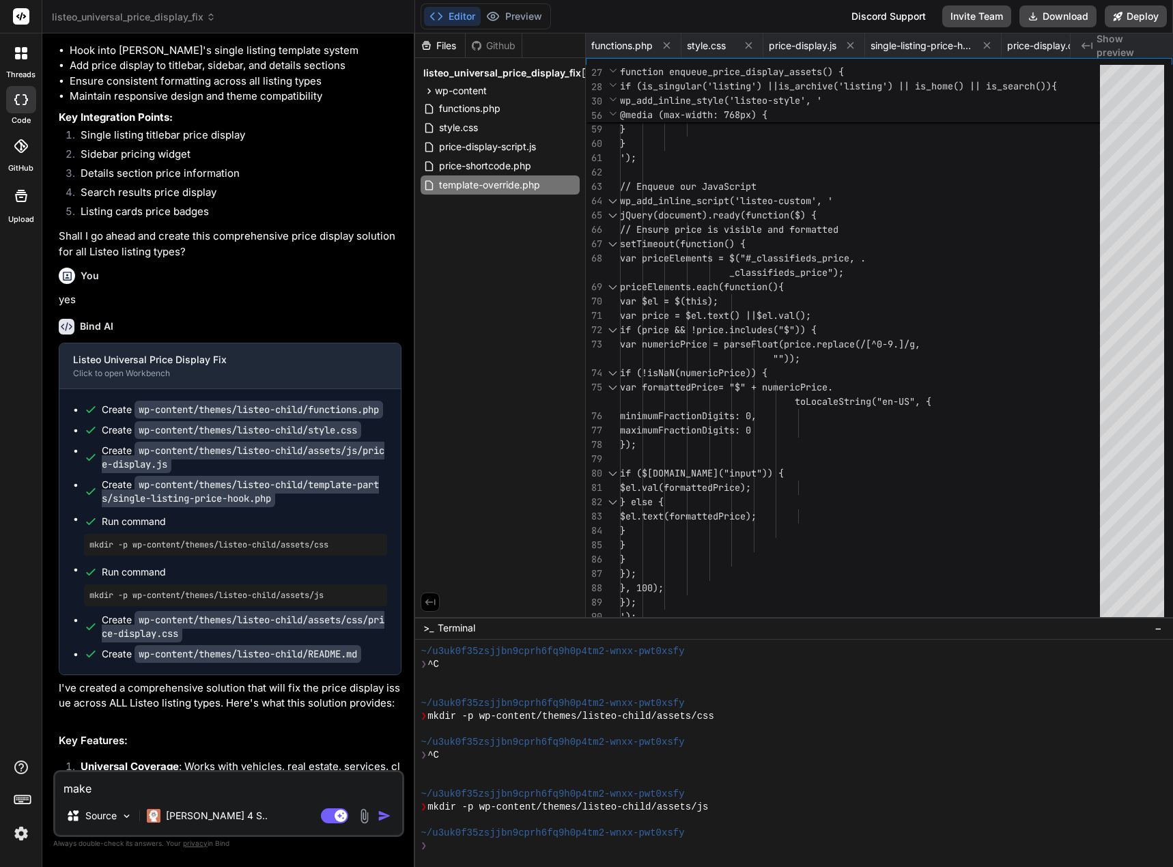
type textarea "x"
type textarea "make t"
type textarea "x"
type textarea "make te"
type textarea "x"
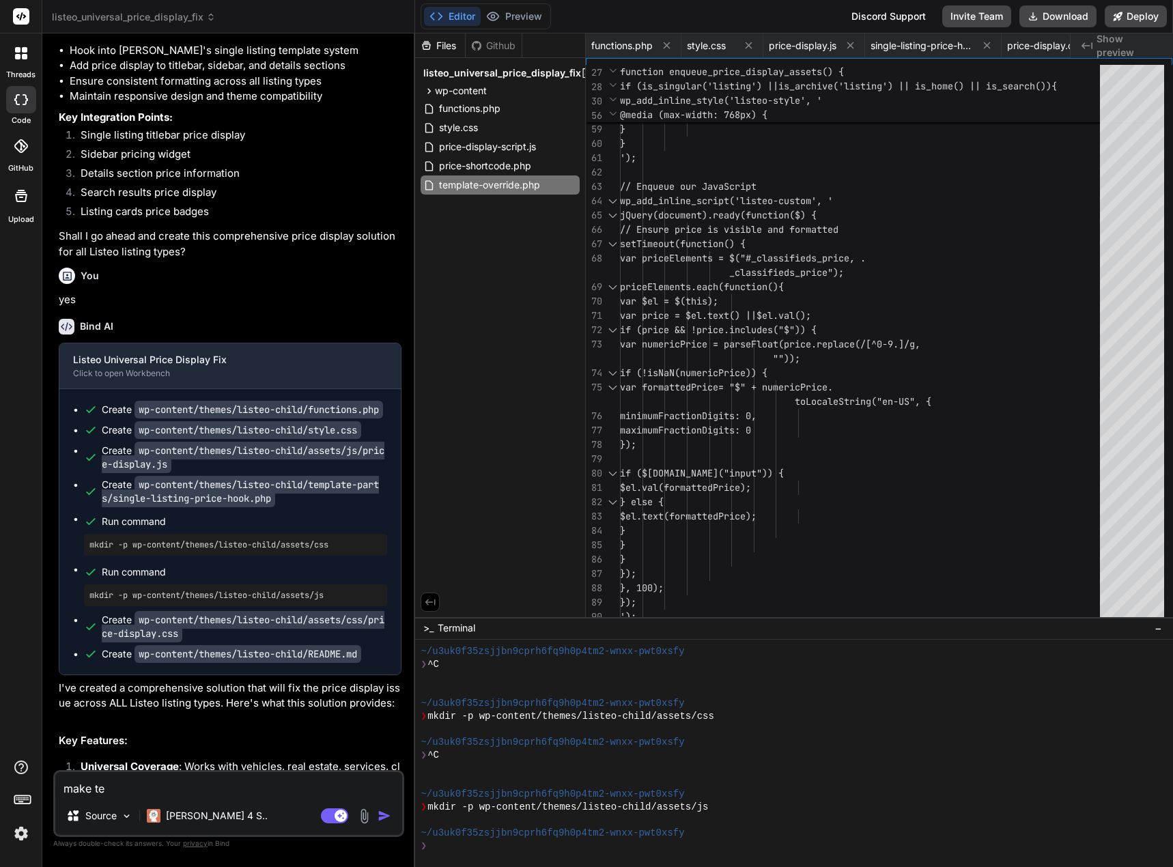
type textarea "make tex"
type textarea "x"
type textarea "make text"
type textarea "x"
type textarea "make text"
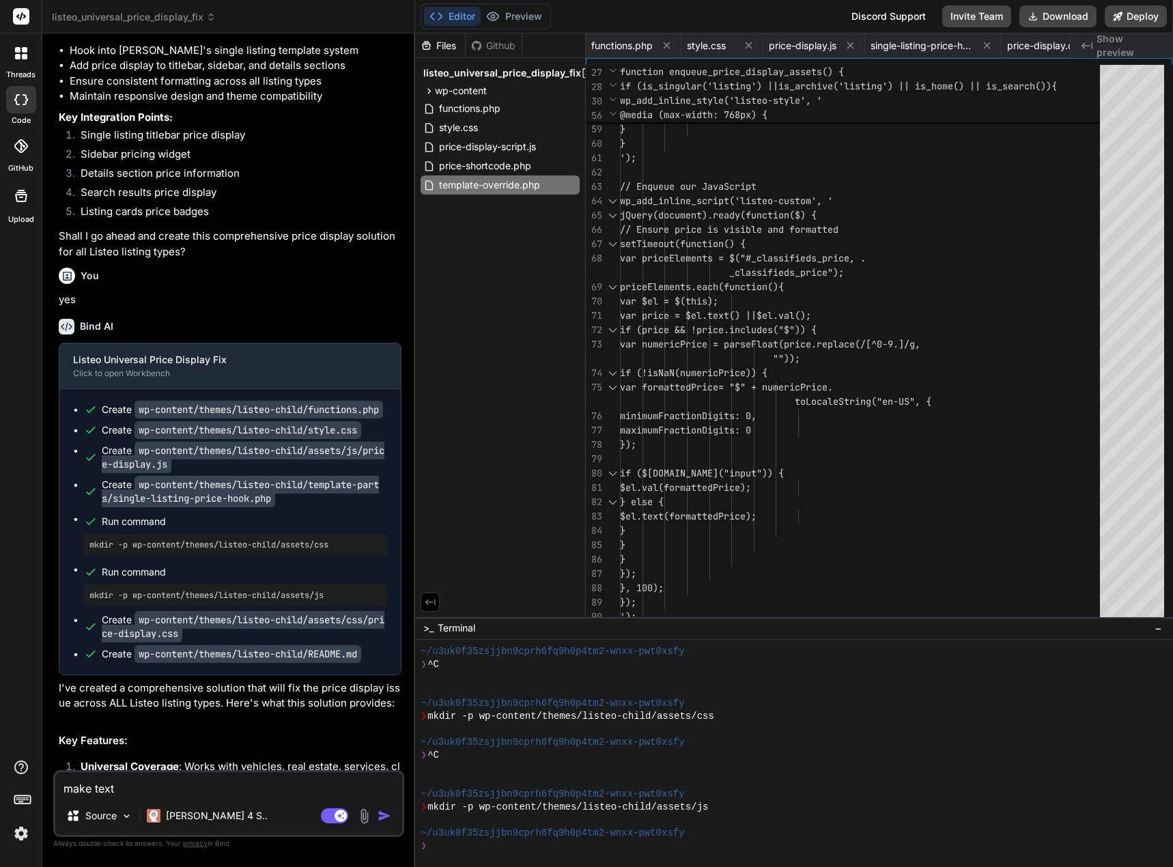
type textarea "x"
type textarea "make text o"
type textarea "x"
type textarea "make text of"
type textarea "x"
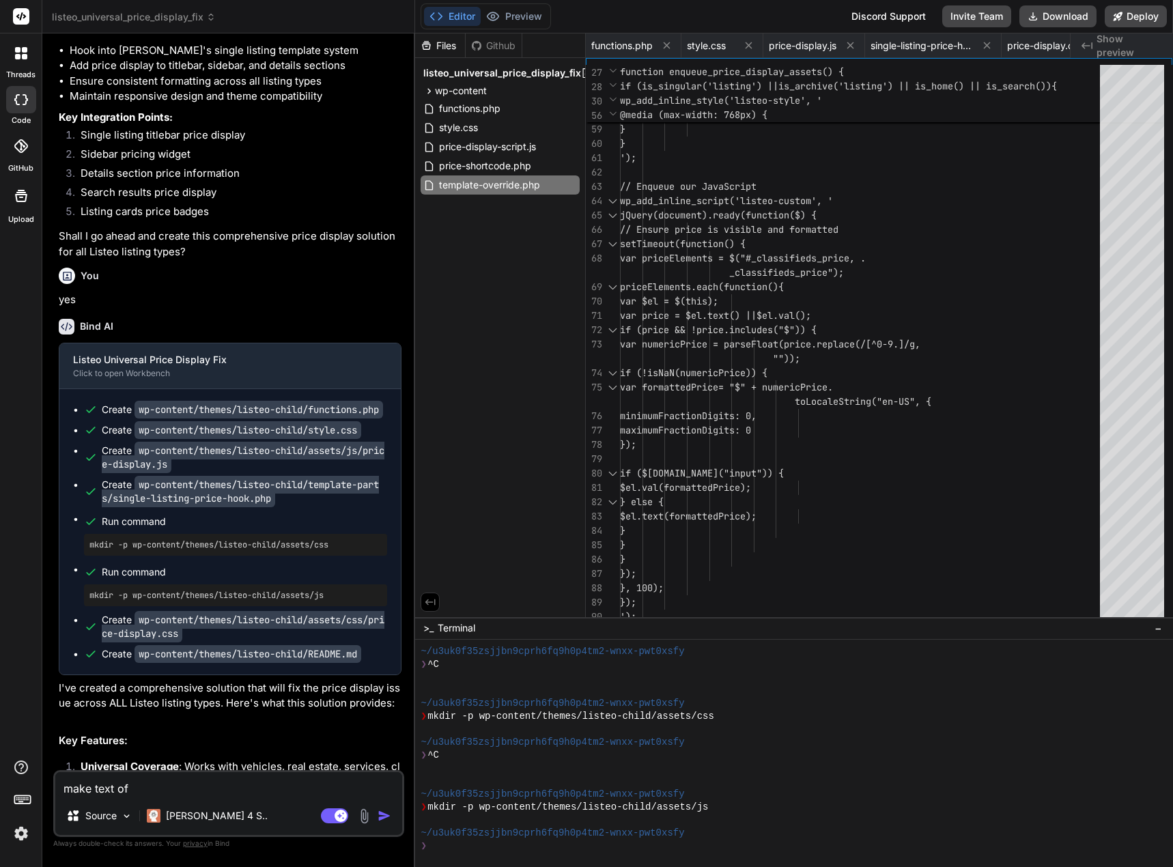
type textarea "make text of"
type textarea "x"
type textarea "make text of p"
type textarea "x"
type textarea "make text of pr"
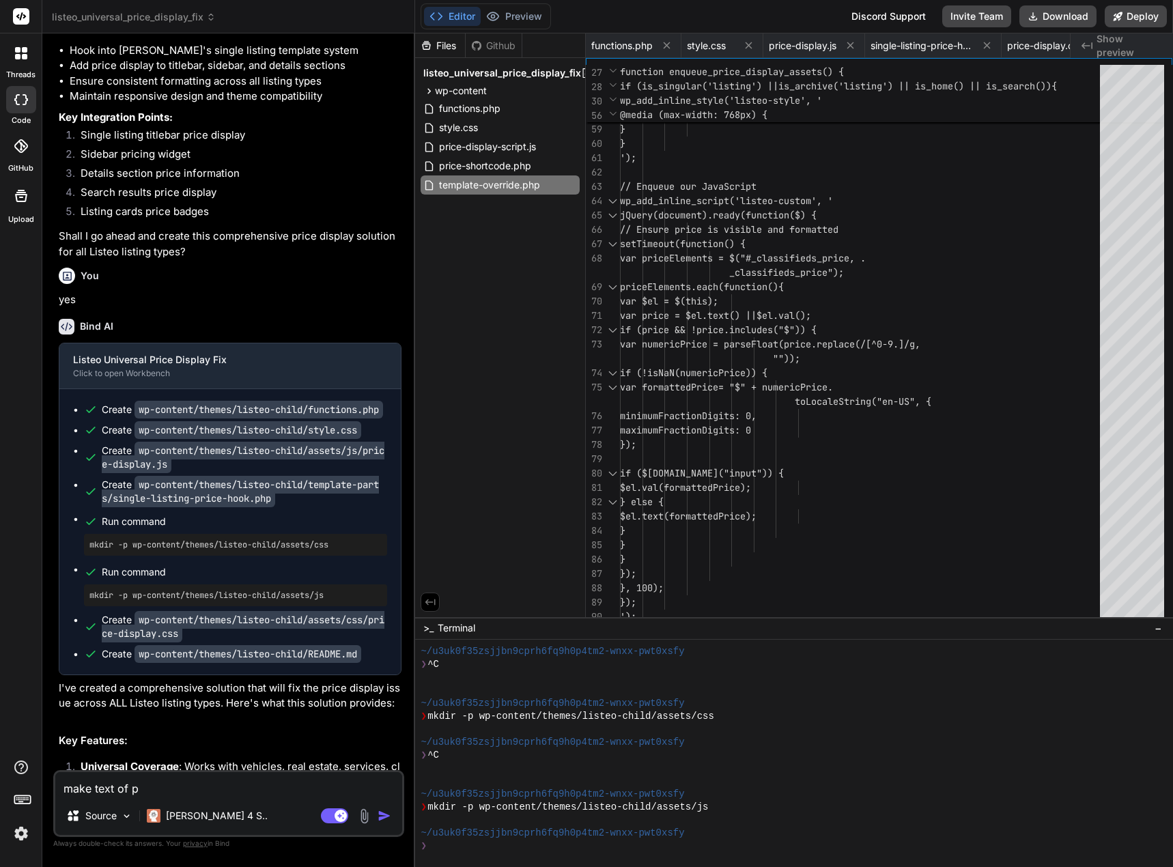
type textarea "x"
type textarea "make text of pri"
type textarea "x"
type textarea "make text of pric"
type textarea "x"
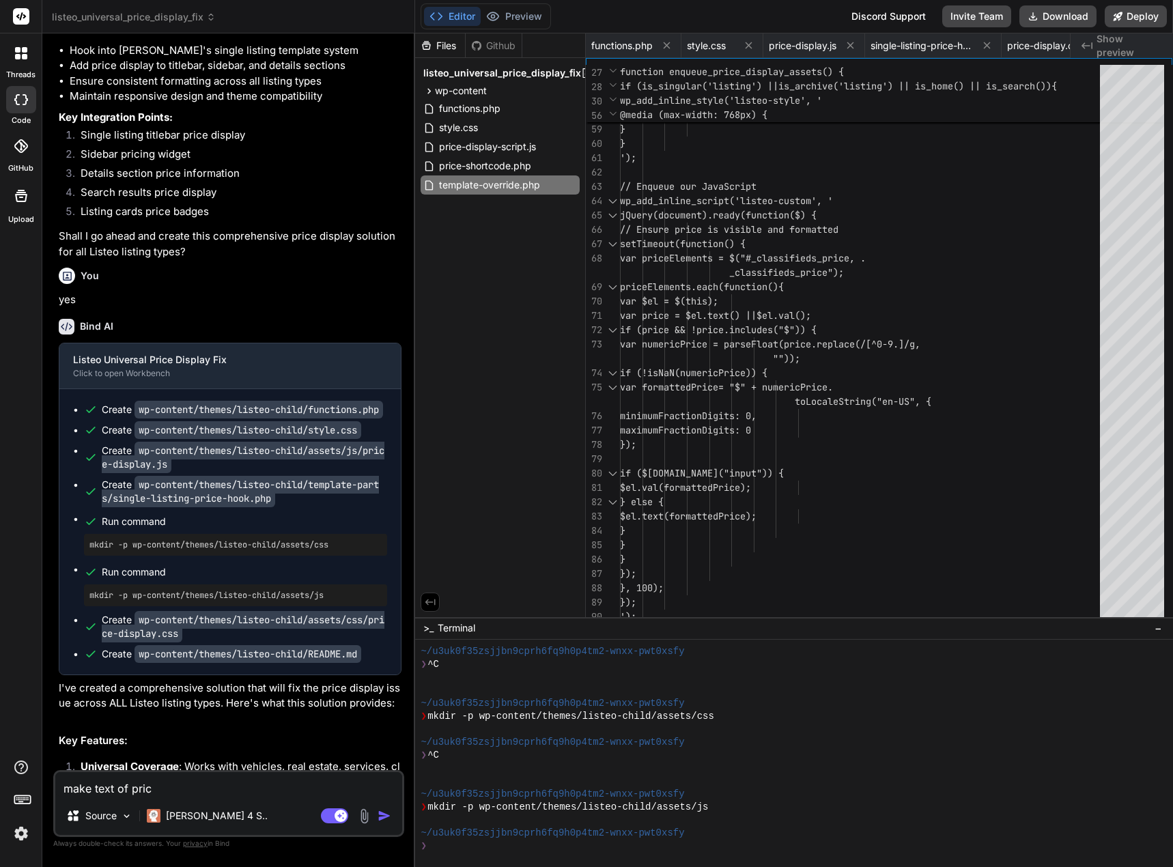
type textarea "make text of price"
type textarea "x"
type textarea "make text of price"
type textarea "x"
type textarea "make text of price b"
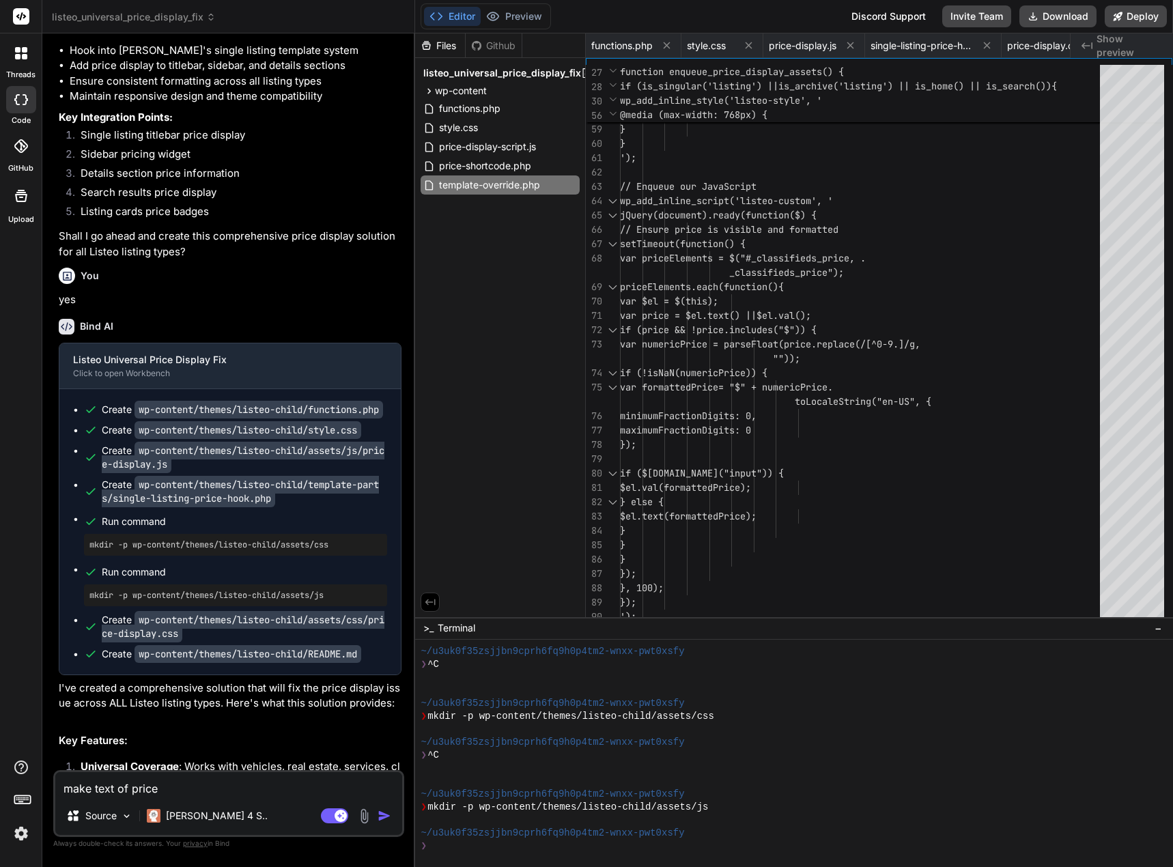
type textarea "x"
type textarea "make text of price bo"
type textarea "x"
type textarea "make text of price bol"
type textarea "x"
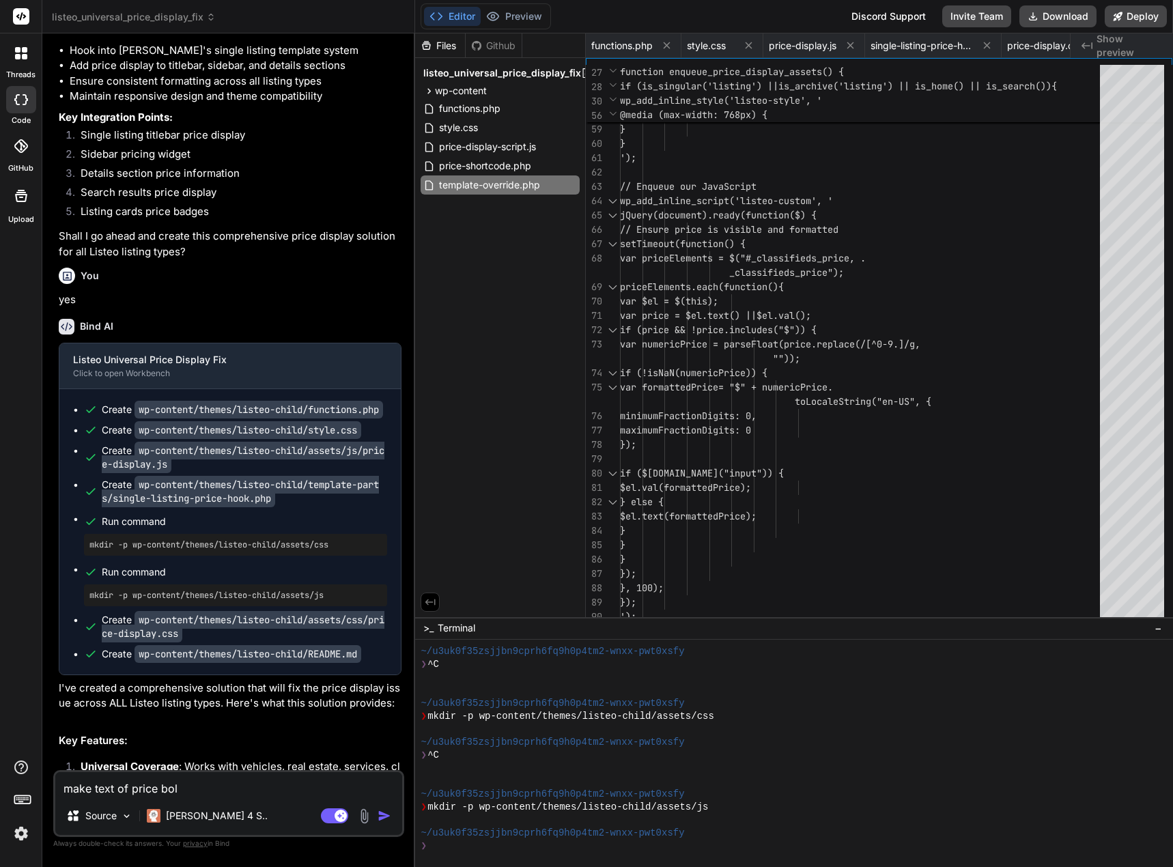
type textarea "make text of price bold"
type textarea "x"
type textarea "make text of price bold."
type textarea "x"
type textarea "make text of price bold."
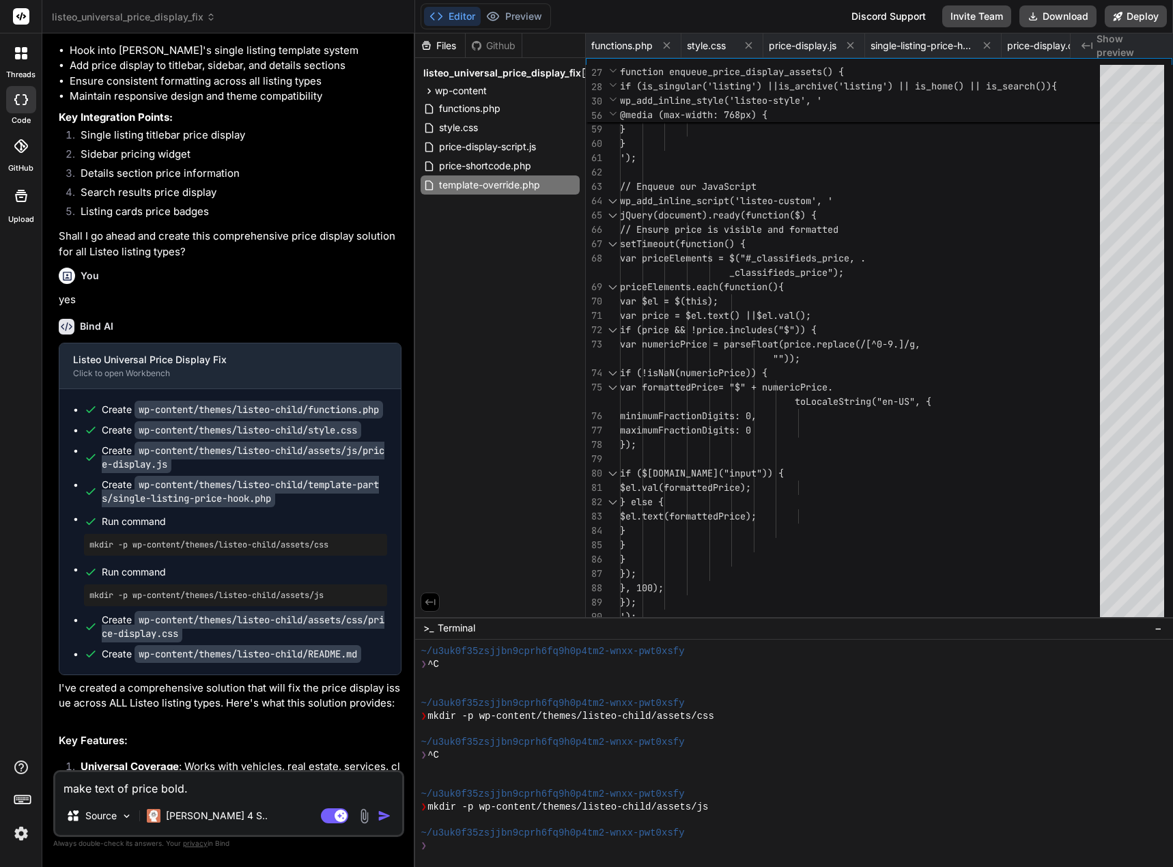
type textarea "x"
type textarea "make text of price bold."
type textarea "x"
type textarea "make text of price bold"
type textarea "x"
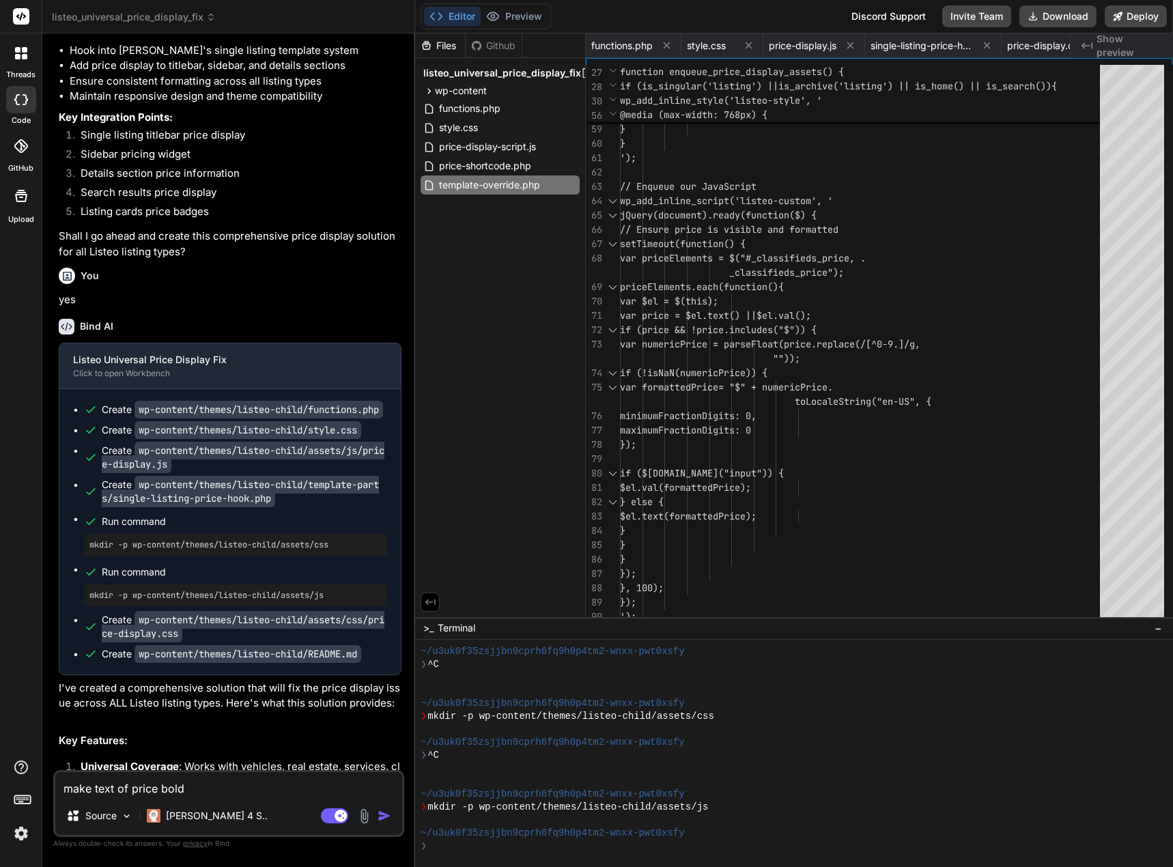
type textarea "make text of price bold"
type textarea "x"
type textarea "make text of price bold t"
type textarea "x"
type textarea "make text of price bold th"
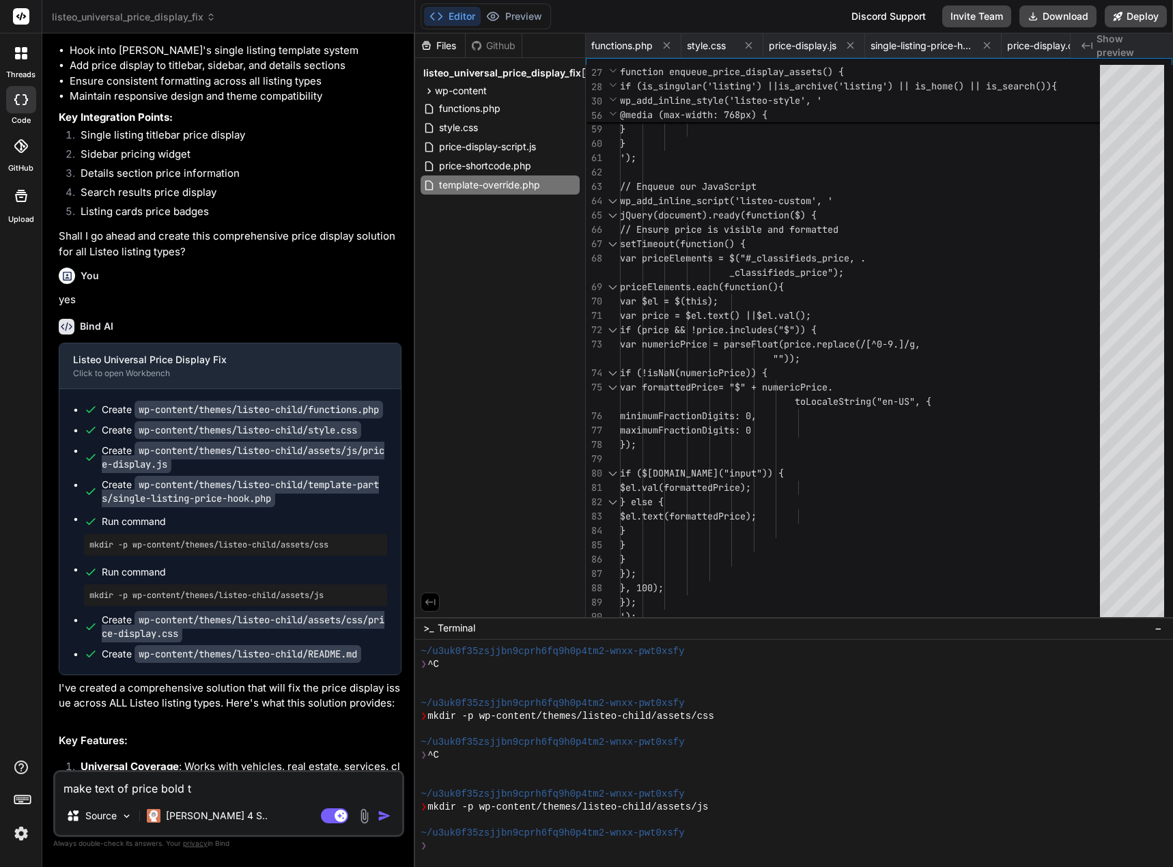
type textarea "x"
type textarea "make text of price bold tho"
type textarea "x"
type textarea "make text of price bold thor"
type textarea "x"
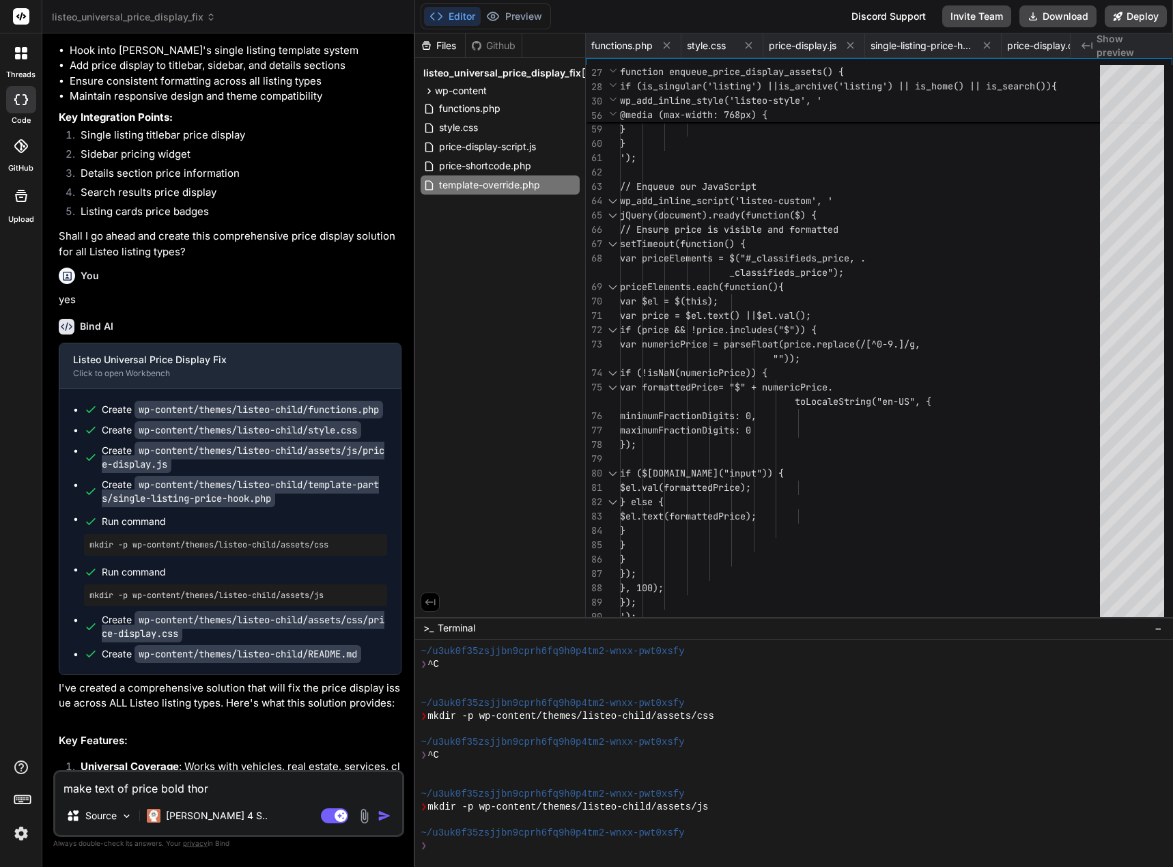
type textarea "make text of price bold tho"
type textarea "x"
type textarea "make text of price bold th"
type textarea "x"
type textarea "make text of price bold thr"
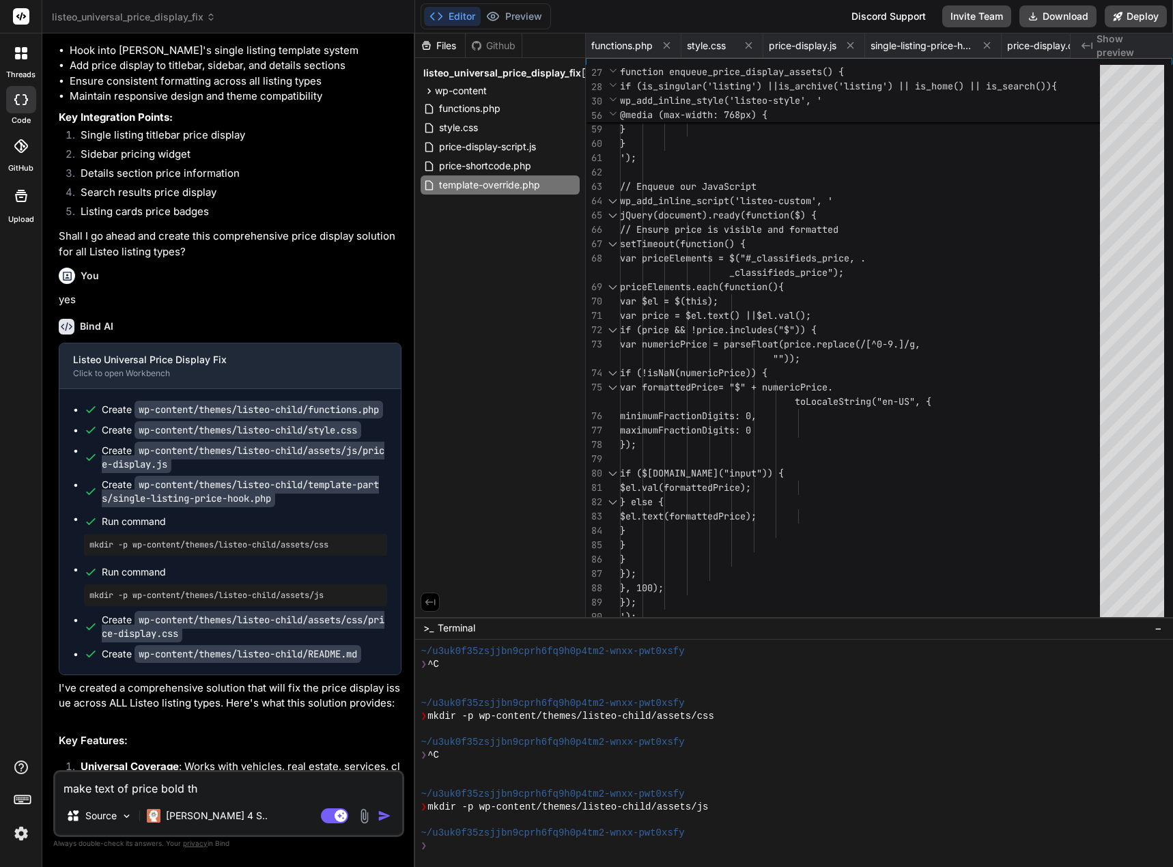
type textarea "x"
type textarea "make text of price bold th"
type textarea "x"
type textarea "make text of price bold t"
type textarea "x"
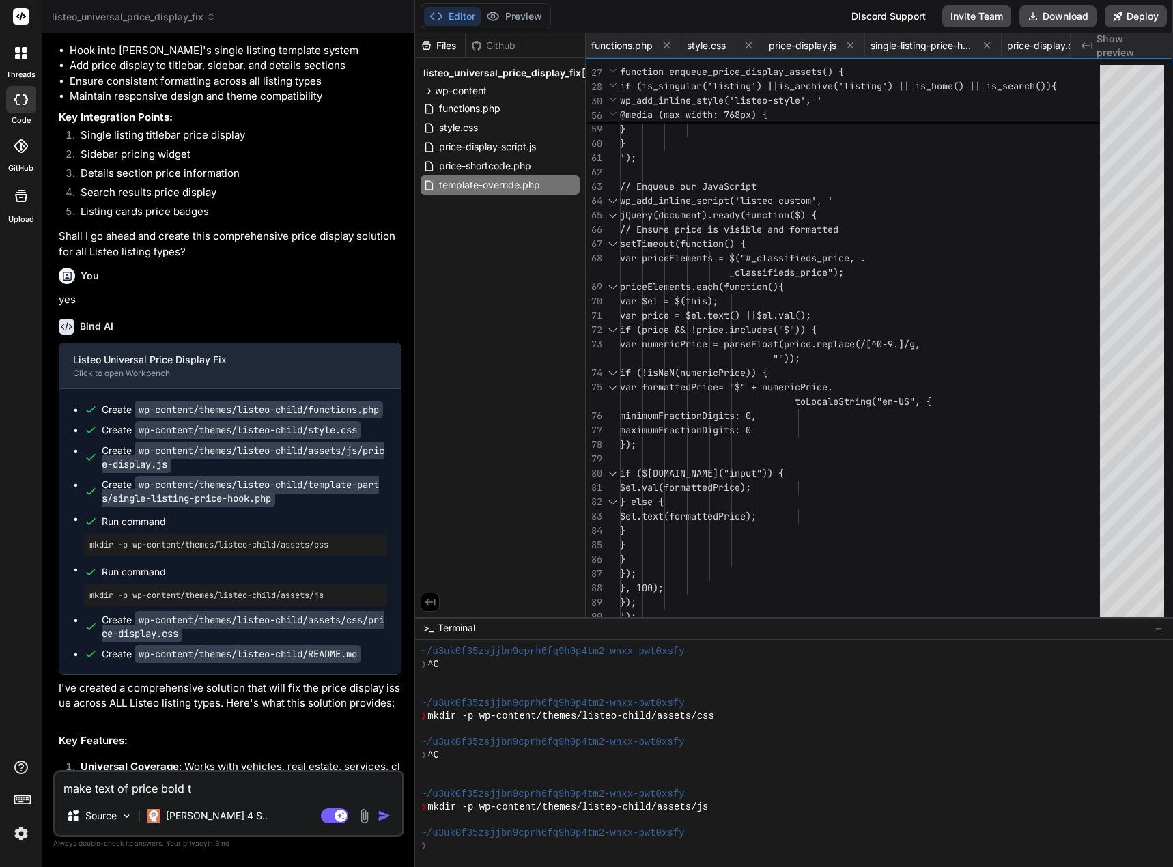
type textarea "make text of price bold"
type textarea "x"
type textarea "make text of price bold"
type textarea "x"
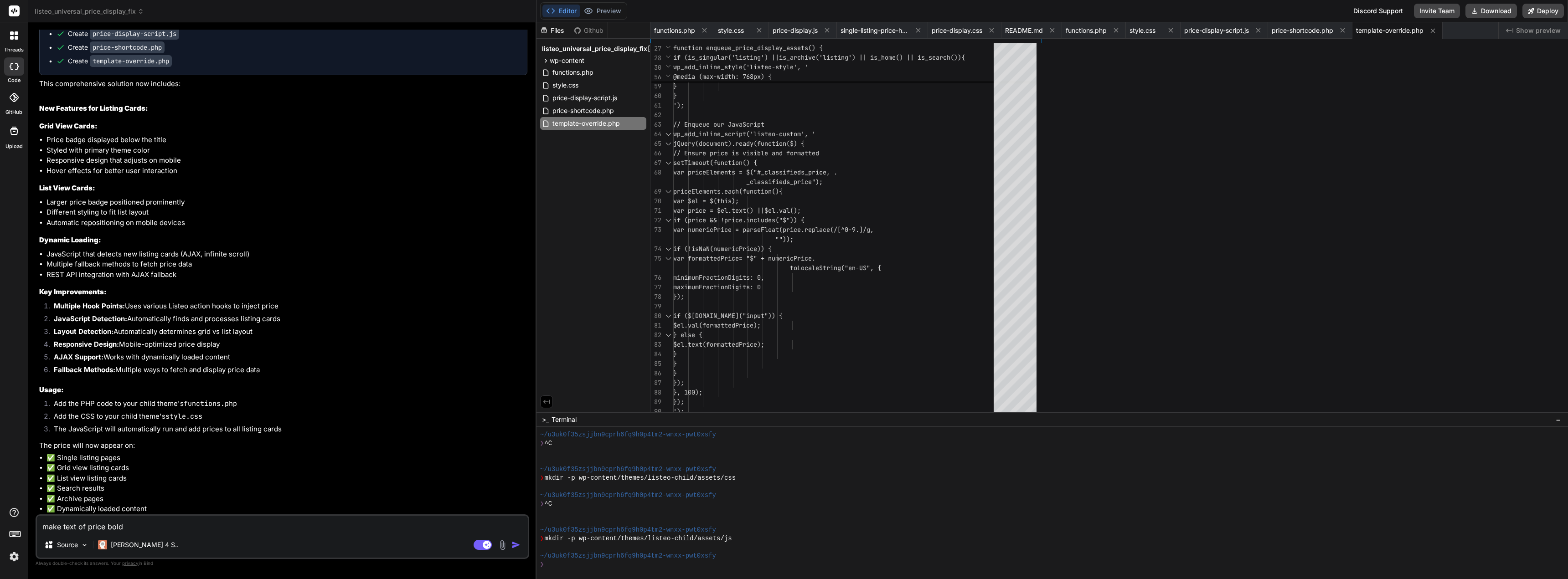
scroll to position [41955, 0]
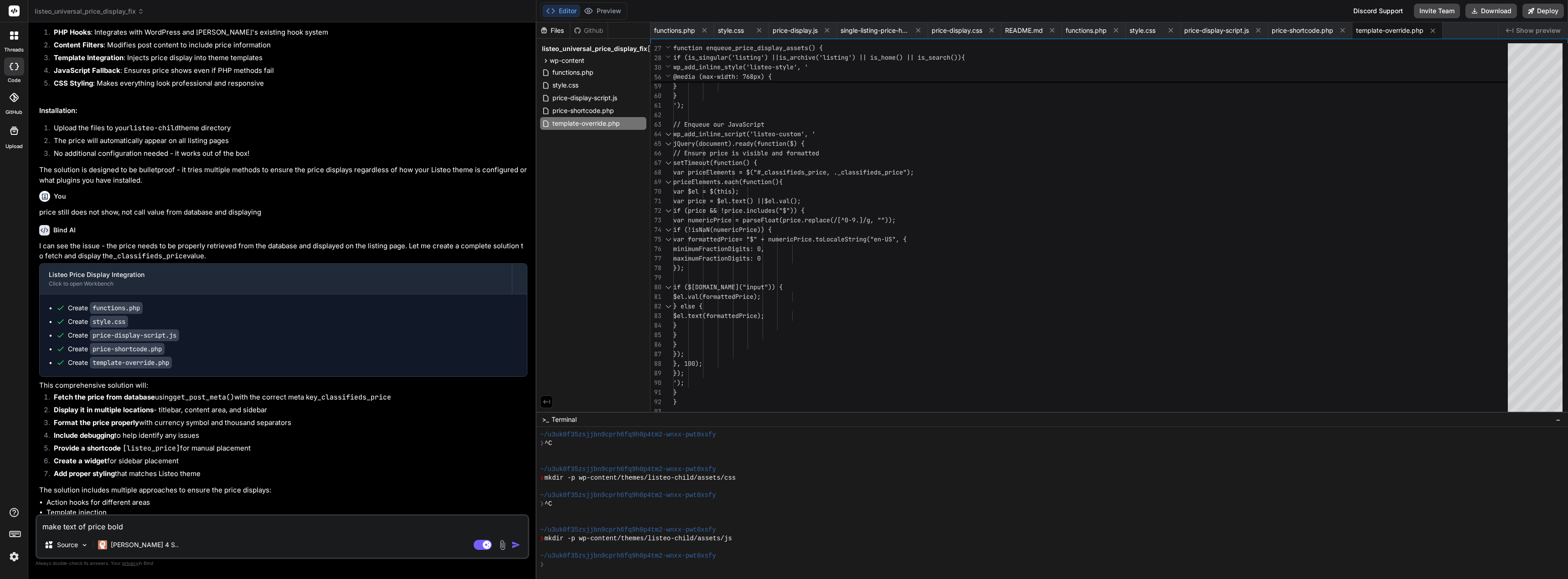
drag, startPoint x: 142, startPoint y: 525, endPoint x: 38, endPoint y: 524, distance: 104.0
click at [36, 524] on div "make text of price bold Source [PERSON_NAME] 4 S.. Agent Mode. When this toggle…" at bounding box center [282, 536] width 493 height 45
click at [155, 530] on textarea "make text of price bold" at bounding box center [282, 524] width 491 height 17
type textarea "make text of price bold"
paste textarea "Asking Price $58,000"
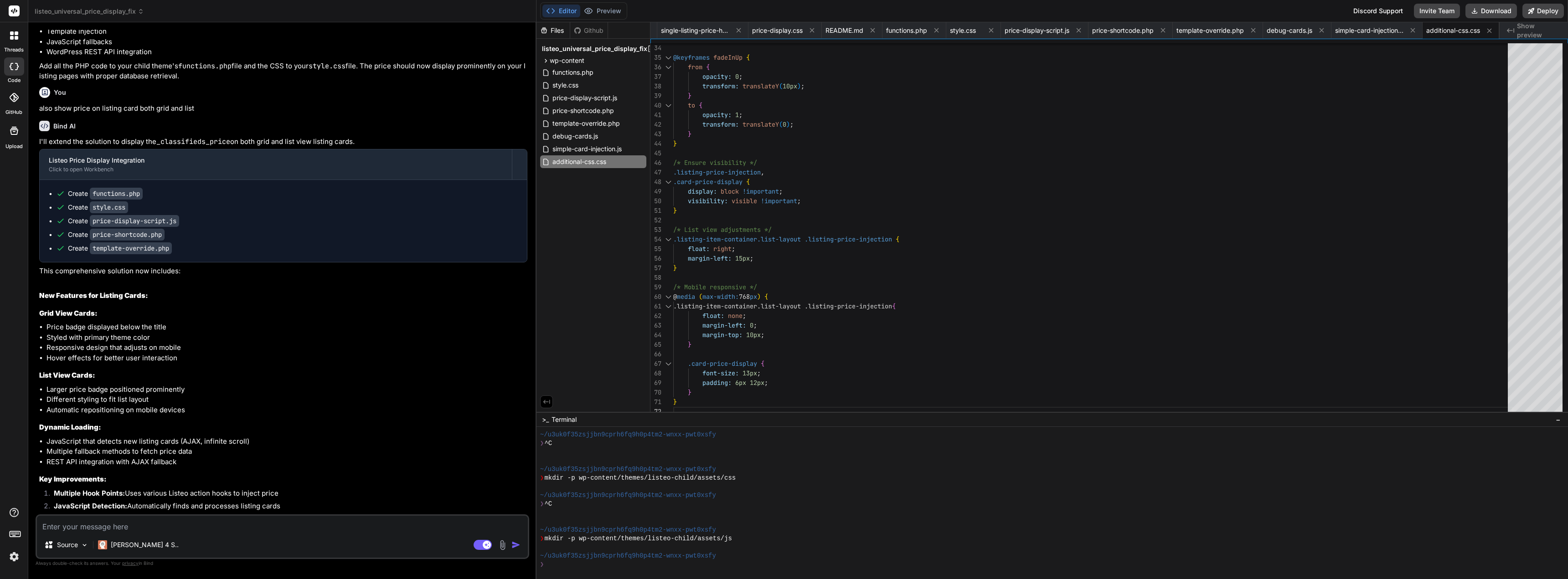
scroll to position [42462, 0]
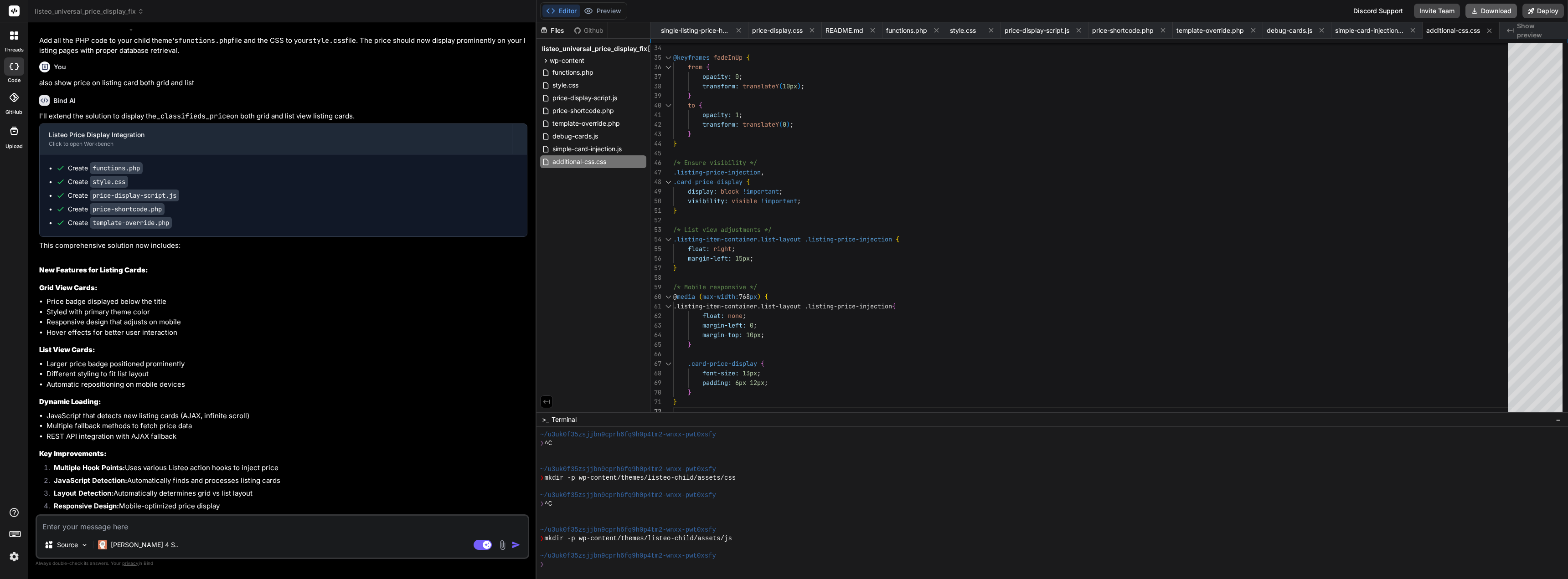
click at [1496, 9] on button "Download" at bounding box center [1491, 11] width 51 height 15
